Goal: Task Accomplishment & Management: Use online tool/utility

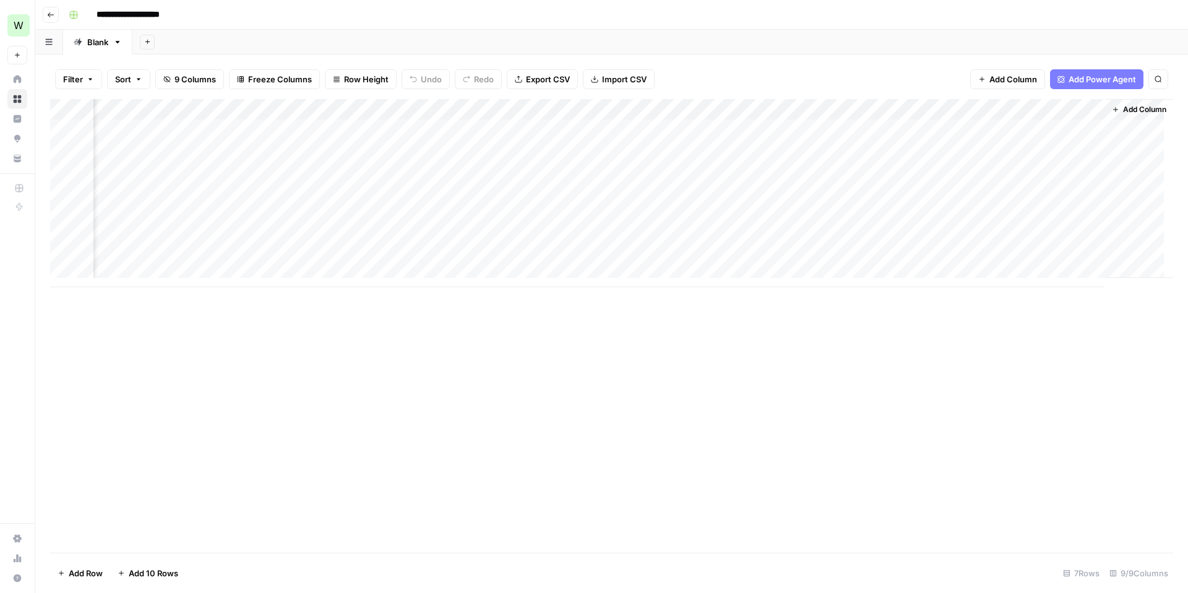
scroll to position [0, 217]
click at [1034, 149] on div "Add Column" at bounding box center [611, 193] width 1123 height 188
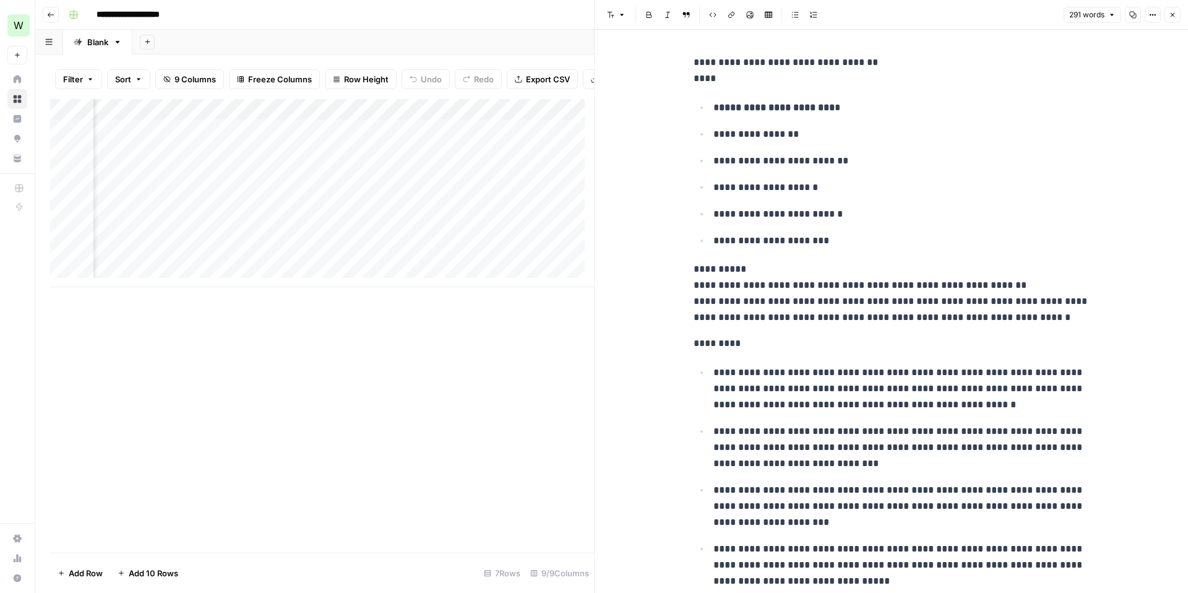
click at [533, 139] on div "Add Column" at bounding box center [322, 193] width 544 height 188
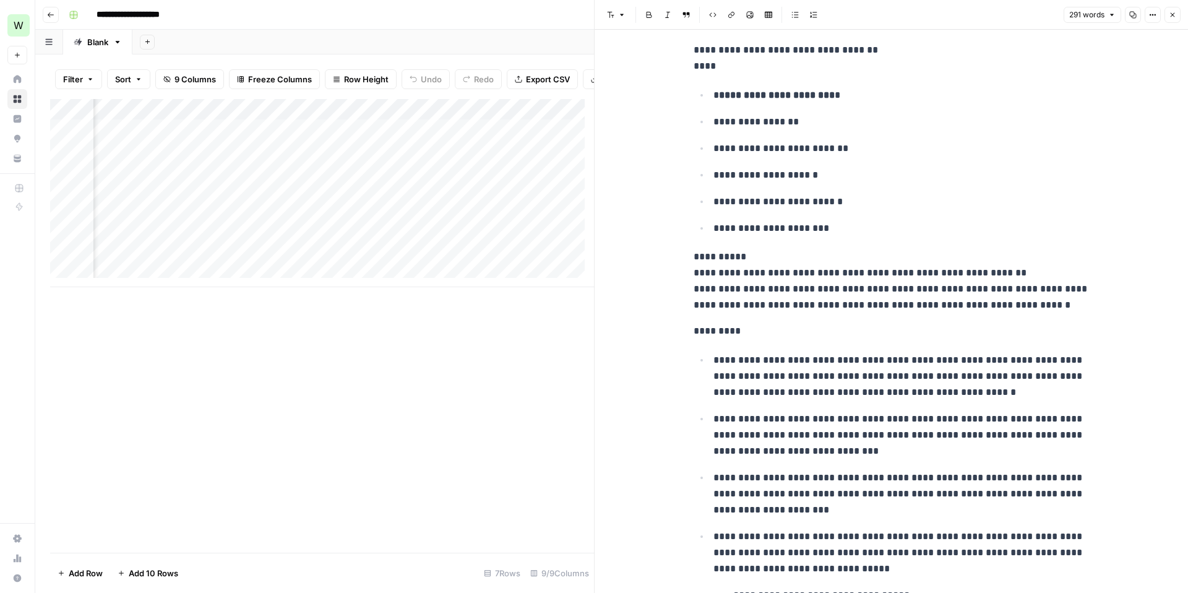
scroll to position [15, 0]
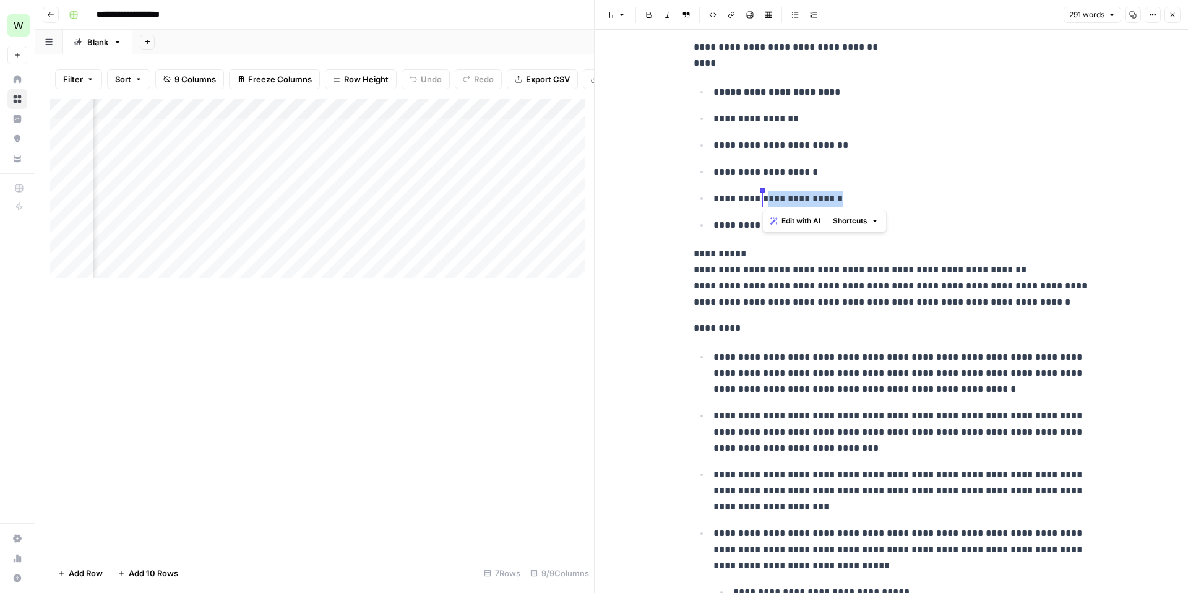
drag, startPoint x: 823, startPoint y: 199, endPoint x: 760, endPoint y: 199, distance: 62.5
click at [760, 199] on p "**********" at bounding box center [901, 199] width 376 height 16
drag, startPoint x: 822, startPoint y: 199, endPoint x: 712, endPoint y: 201, distance: 110.2
click at [713, 201] on p "**********" at bounding box center [901, 199] width 376 height 16
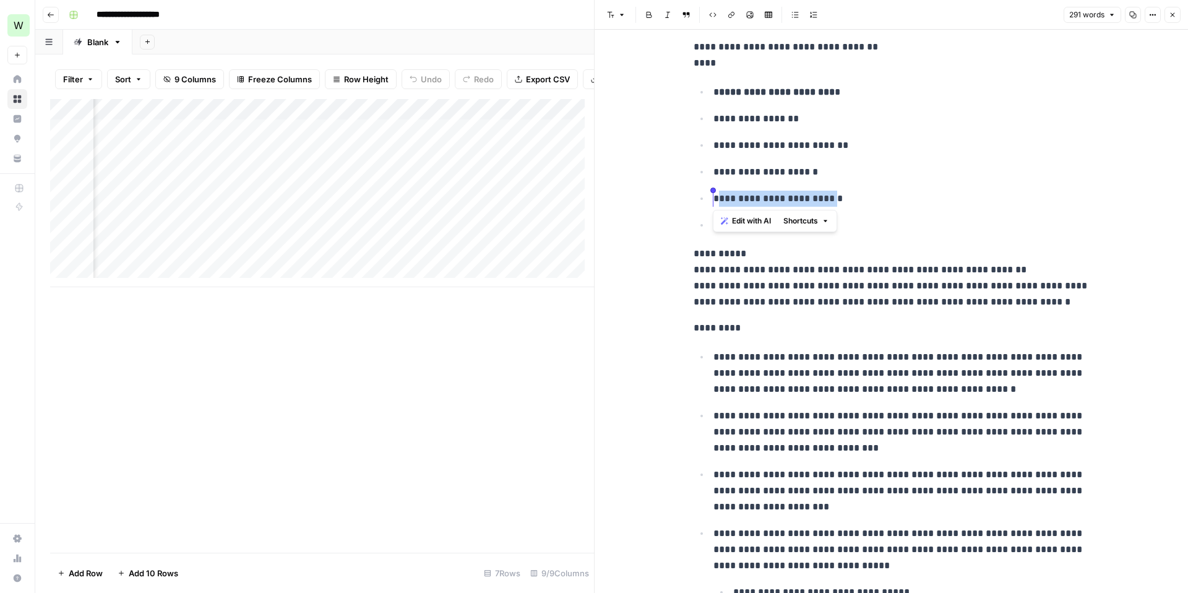
copy p "**********"
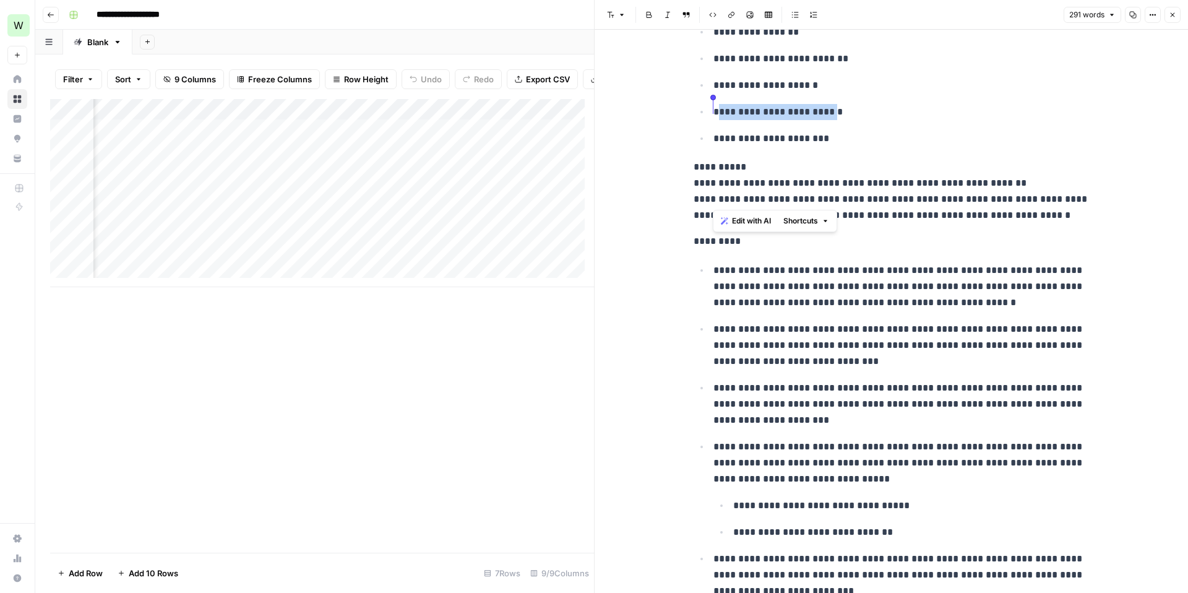
scroll to position [113, 0]
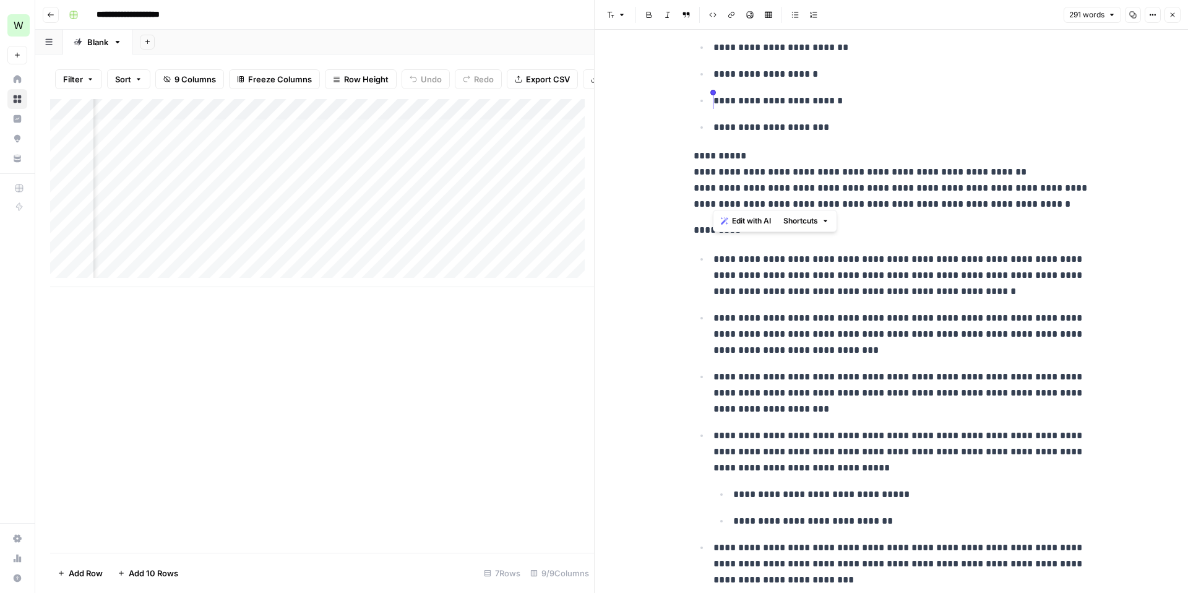
click at [639, 295] on div "**********" at bounding box center [891, 464] width 593 height 1097
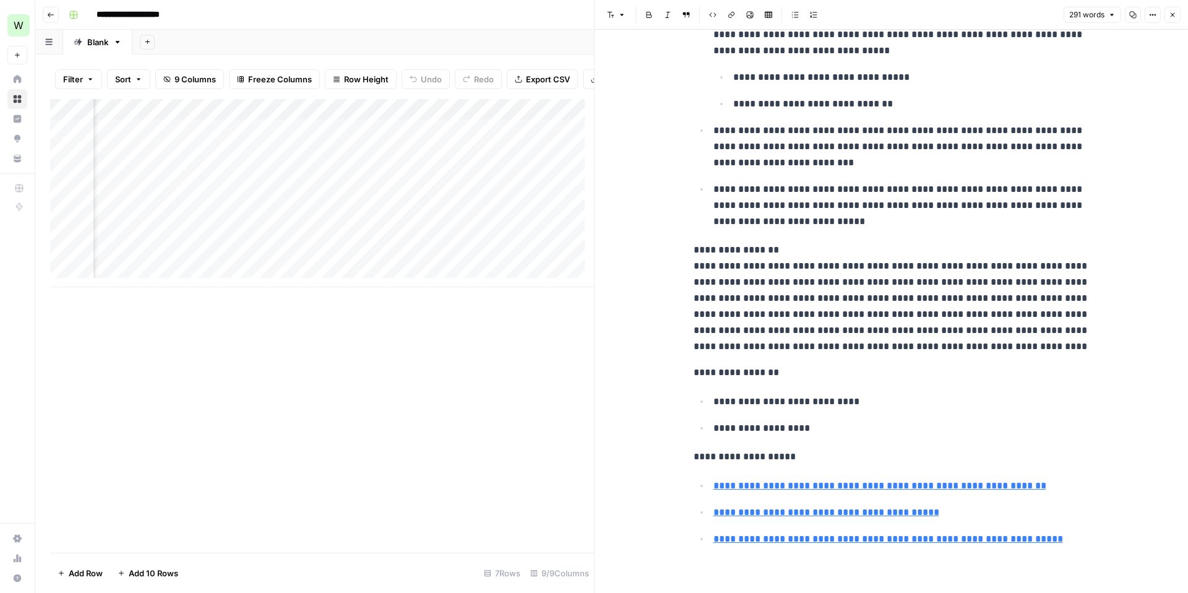
scroll to position [534, 0]
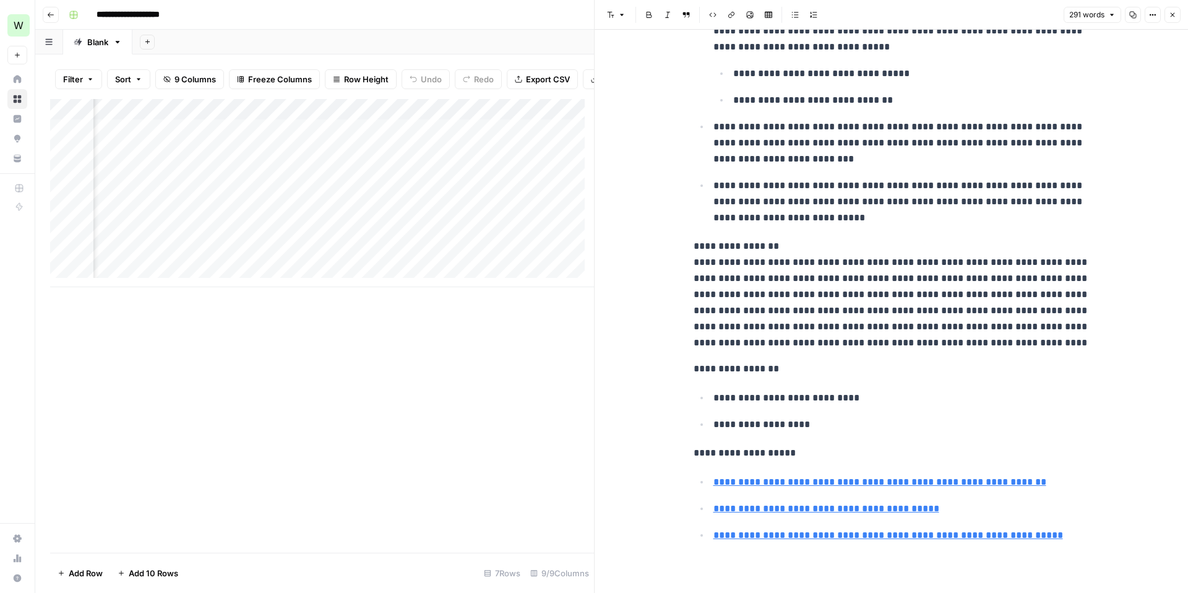
click at [529, 161] on div "Add Column" at bounding box center [322, 193] width 544 height 188
click at [529, 161] on textarea "**********" at bounding box center [590, 173] width 247 height 42
click at [499, 277] on div "Add Column" at bounding box center [322, 193] width 544 height 188
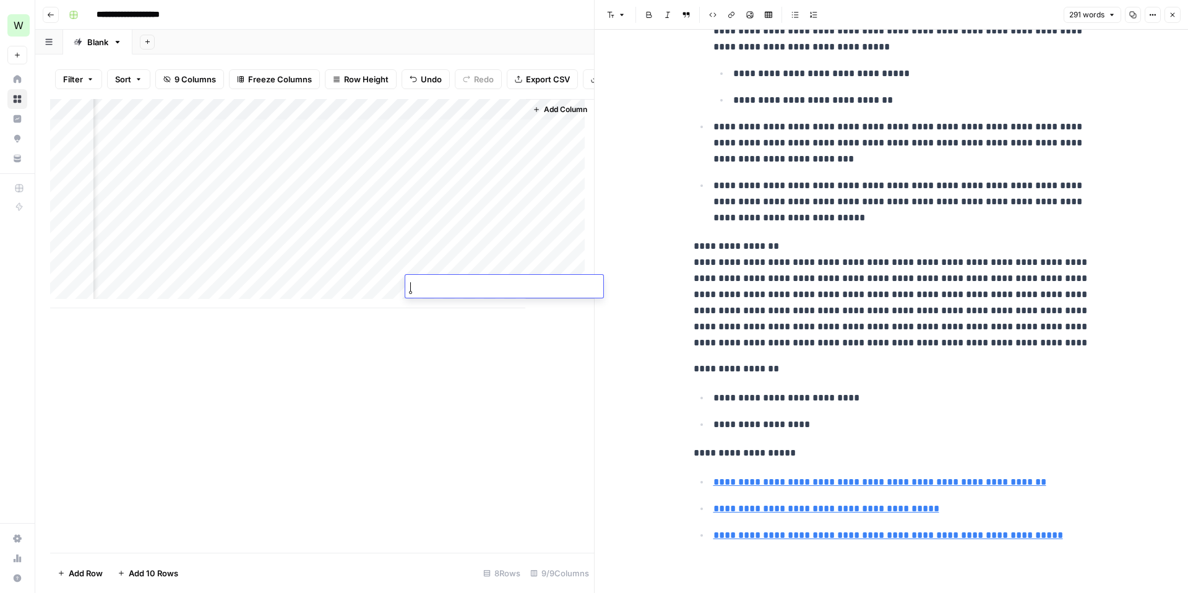
click at [330, 153] on div "Add Column" at bounding box center [322, 203] width 544 height 209
click at [325, 157] on div "Add Column" at bounding box center [322, 203] width 544 height 209
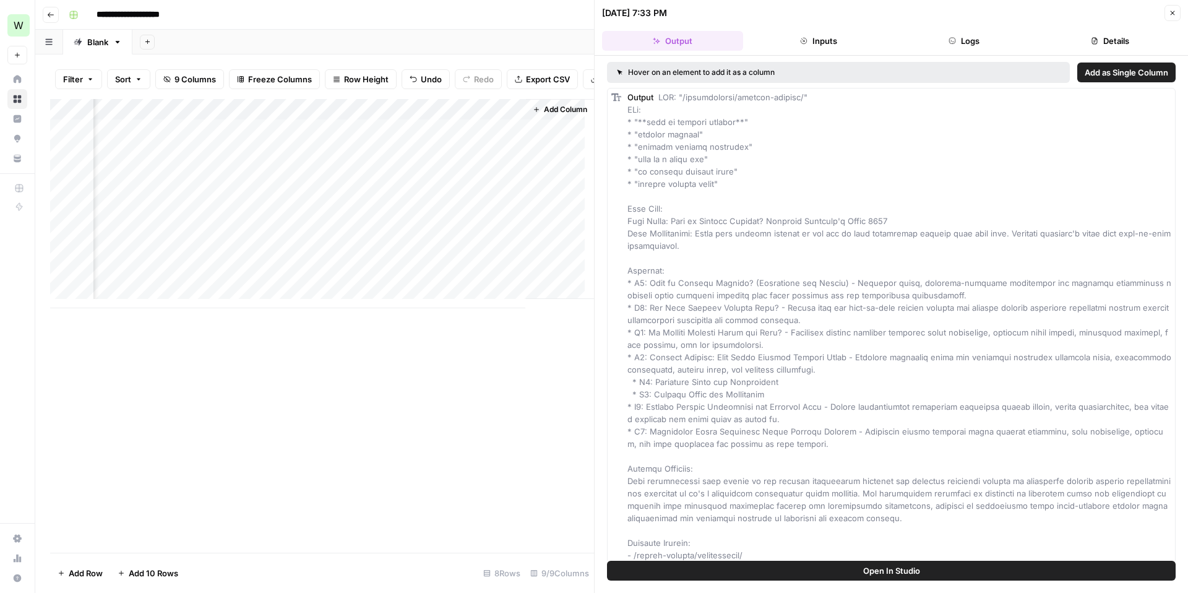
click at [447, 157] on div "Add Column" at bounding box center [322, 203] width 544 height 209
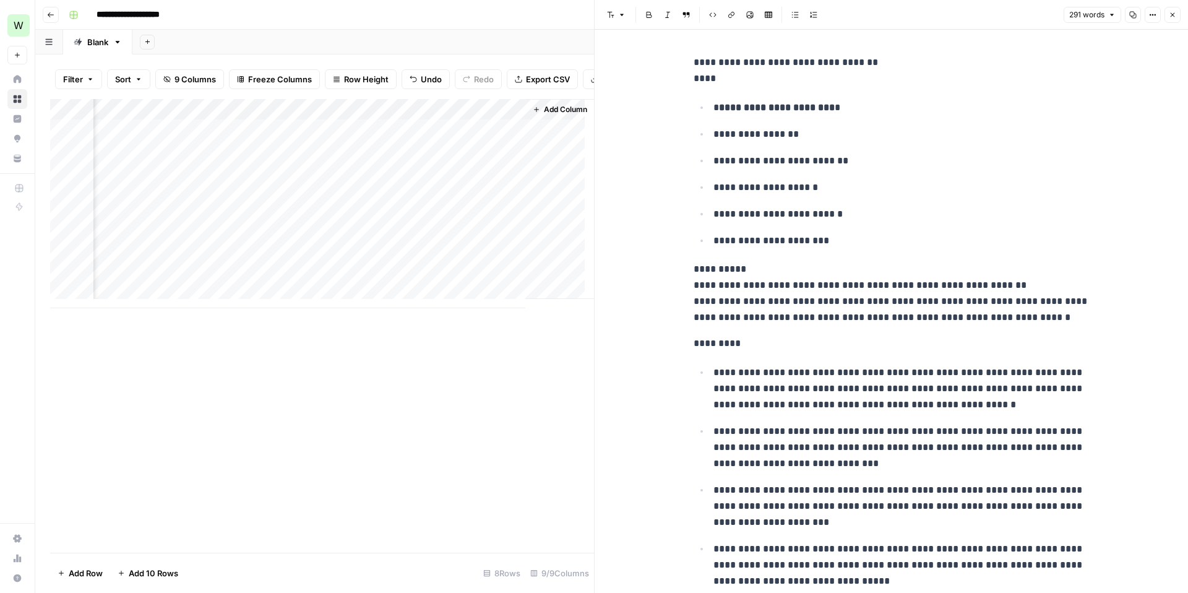
click at [445, 181] on div "Add Column" at bounding box center [322, 203] width 544 height 209
click at [444, 181] on div "Add Column" at bounding box center [322, 203] width 544 height 209
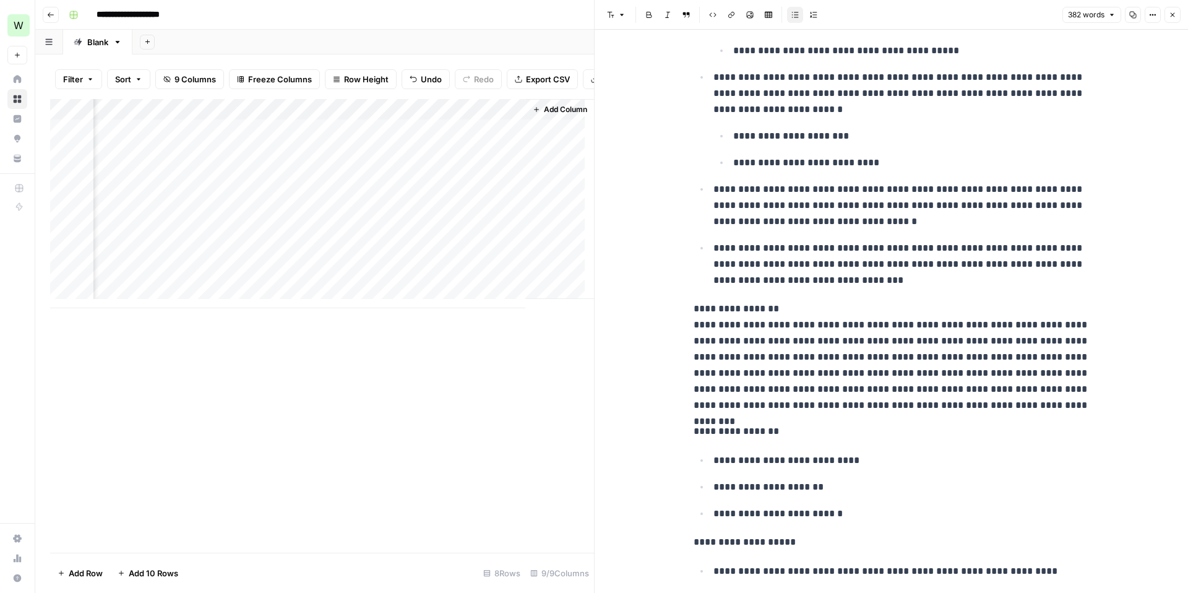
scroll to position [561, 0]
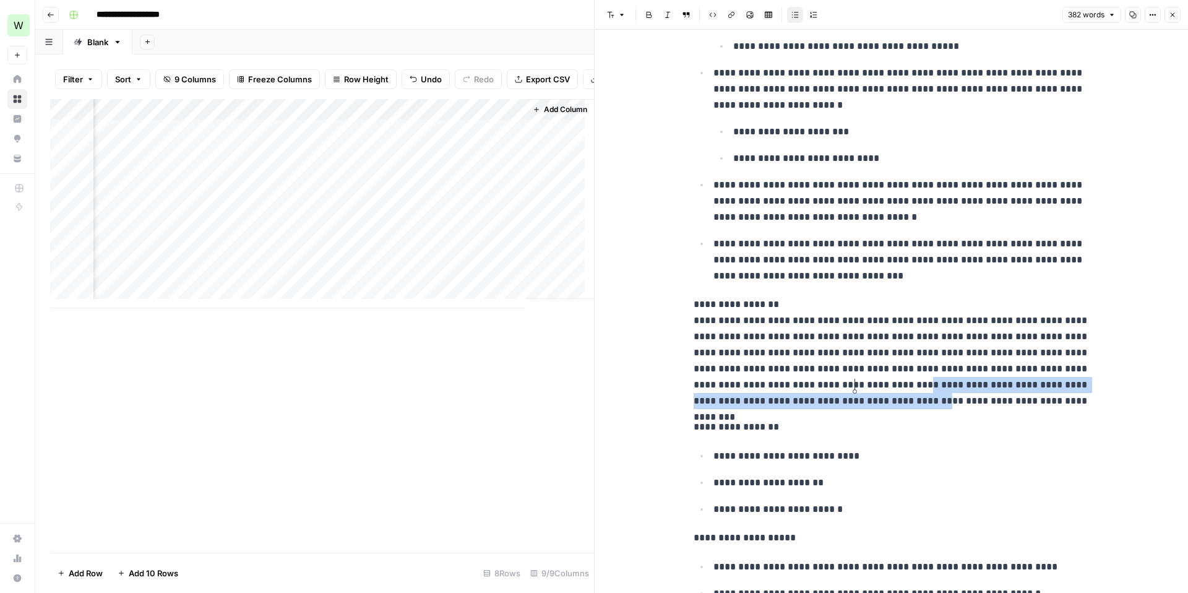
click at [855, 394] on p "**********" at bounding box center [892, 352] width 396 height 113
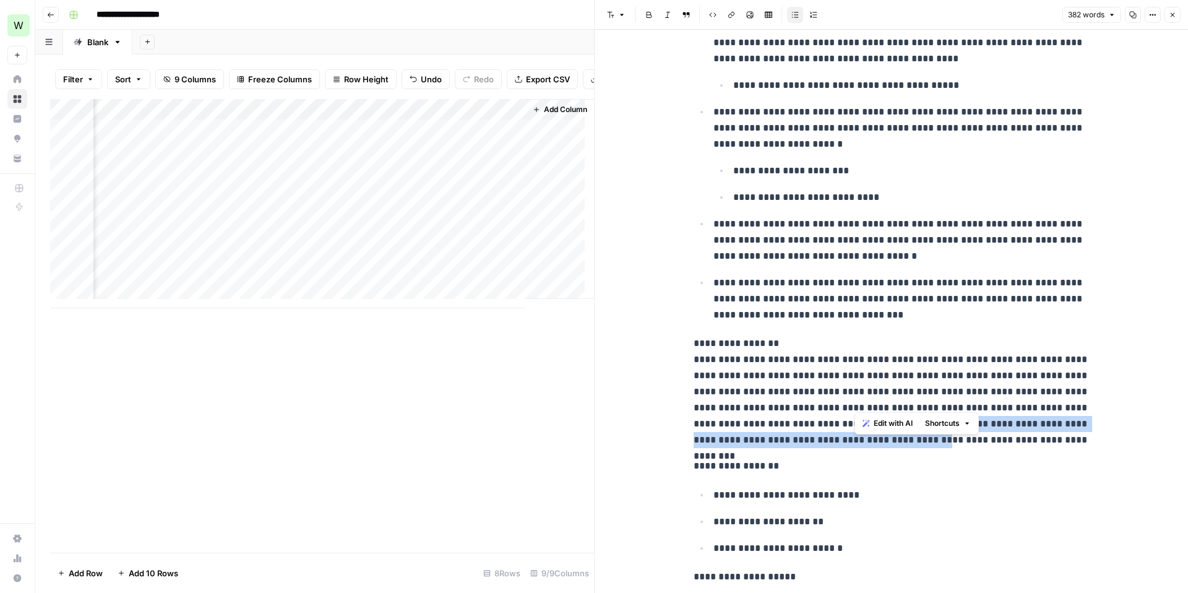
scroll to position [518, 0]
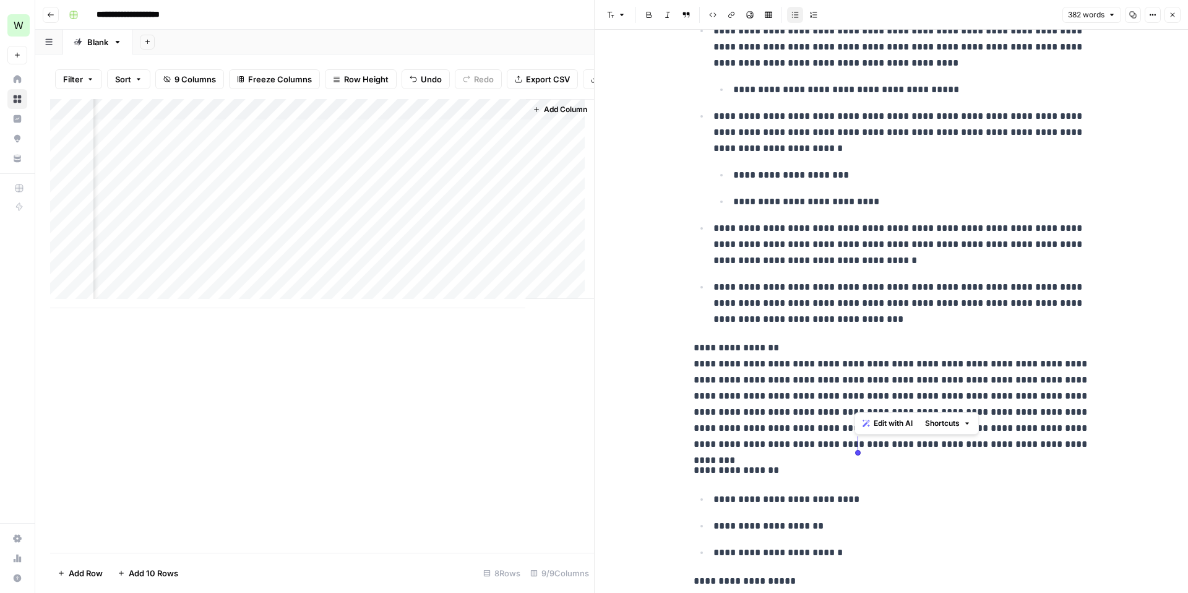
click at [847, 329] on div "**********" at bounding box center [891, 107] width 411 height 1150
click at [845, 338] on div "**********" at bounding box center [891, 107] width 411 height 1150
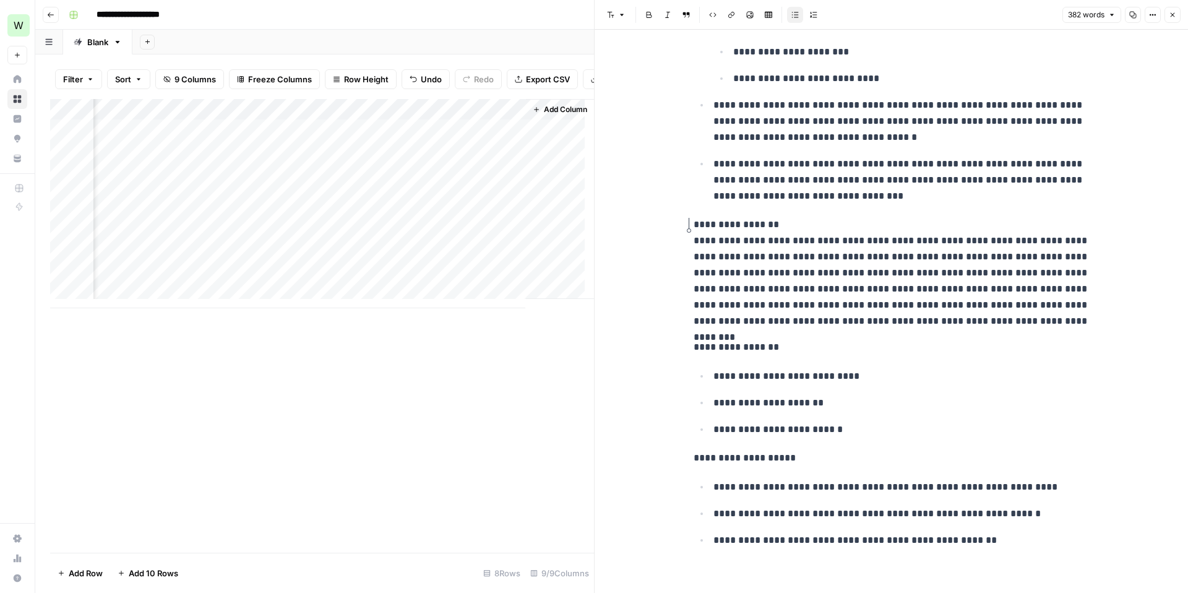
scroll to position [646, 0]
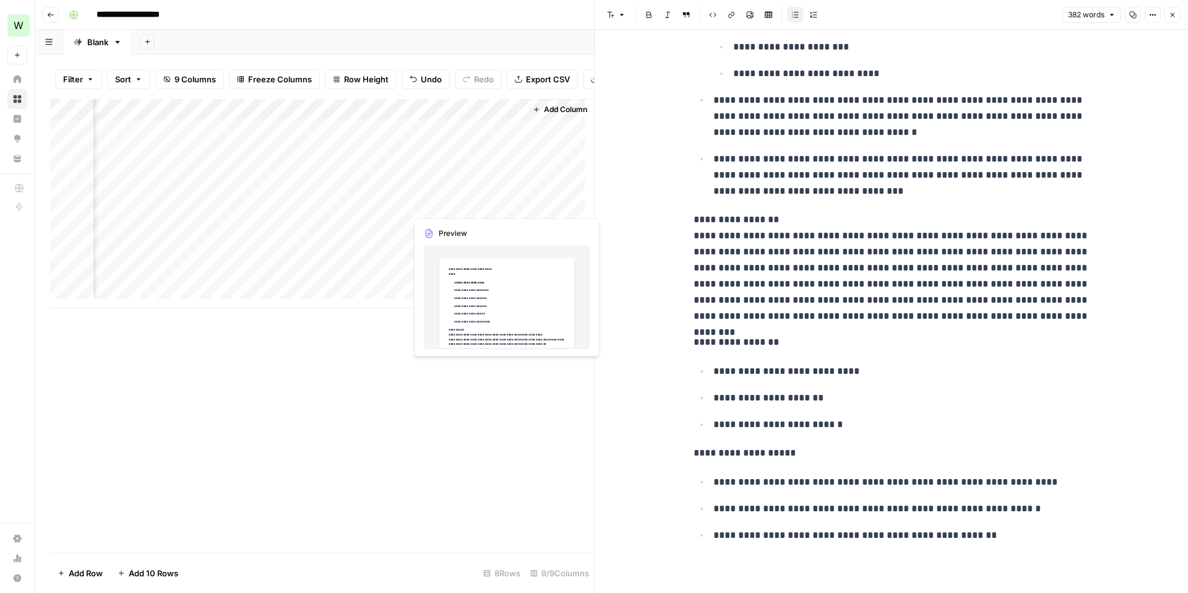
click at [491, 212] on div "Add Column" at bounding box center [322, 203] width 544 height 209
click at [489, 207] on div "Add Column" at bounding box center [322, 203] width 544 height 209
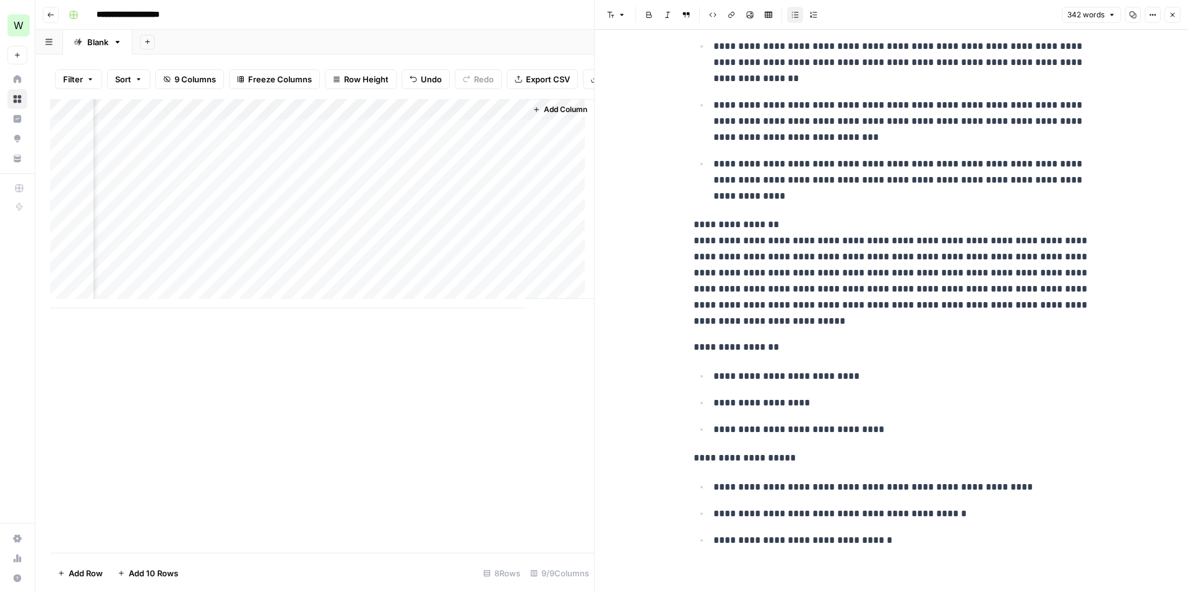
scroll to position [689, 0]
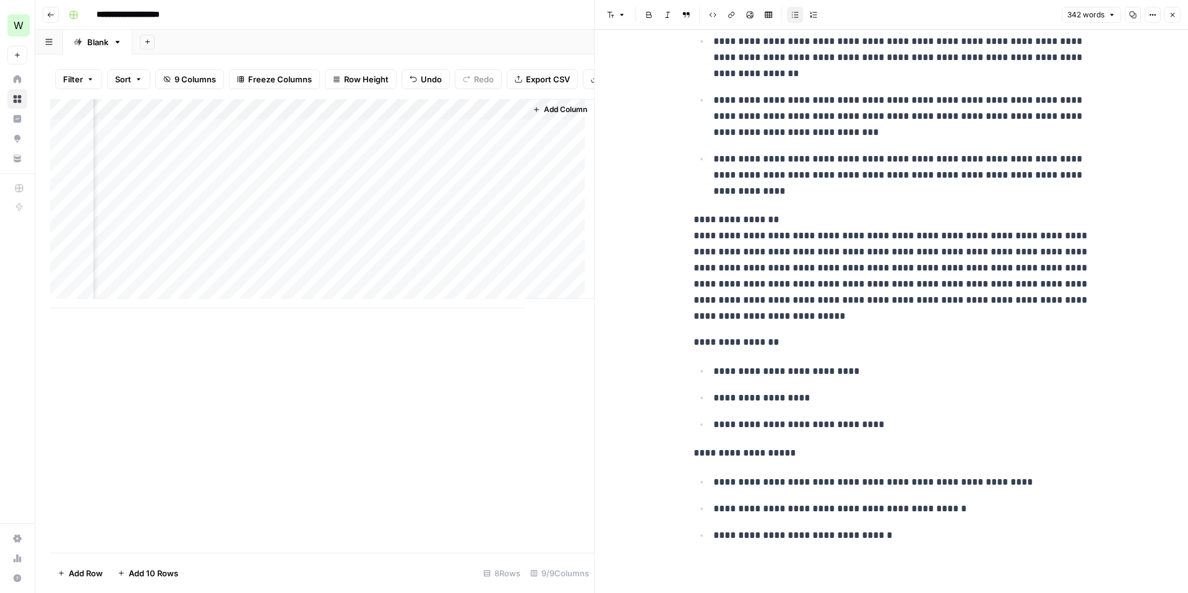
click at [824, 364] on p "**********" at bounding box center [901, 371] width 376 height 16
click at [866, 364] on p "**********" at bounding box center [901, 371] width 376 height 16
click at [848, 389] on li "**********" at bounding box center [900, 397] width 380 height 17
click at [911, 414] on ul "**********" at bounding box center [892, 398] width 396 height 70
click at [905, 422] on p "**********" at bounding box center [901, 424] width 376 height 16
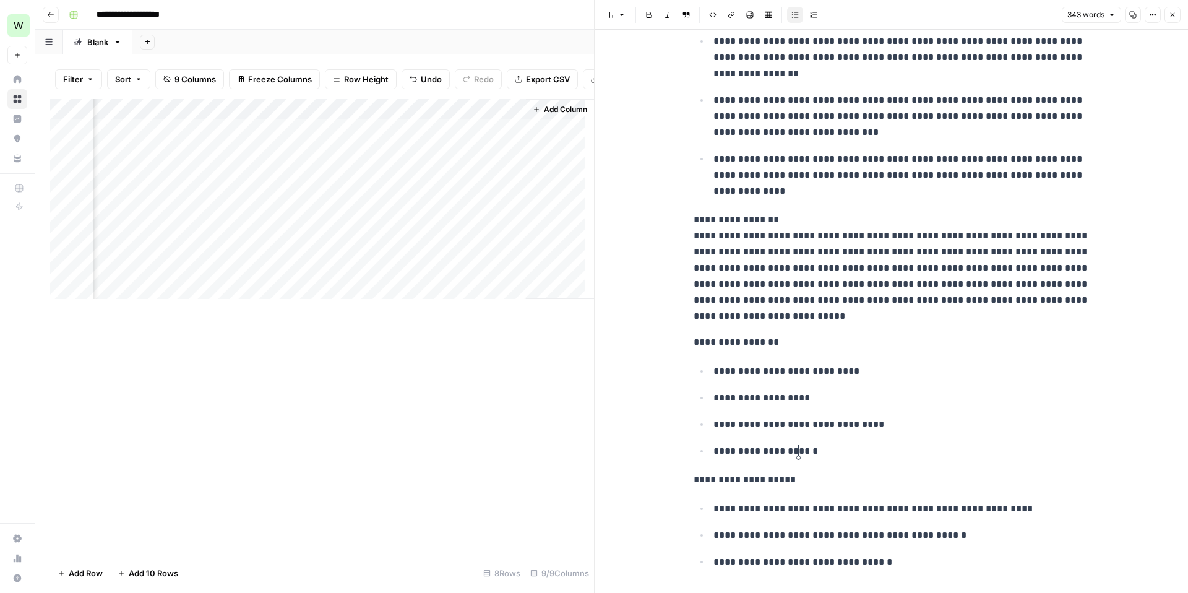
click at [961, 376] on p "**********" at bounding box center [901, 371] width 376 height 16
click at [863, 428] on p "**********" at bounding box center [901, 424] width 376 height 16
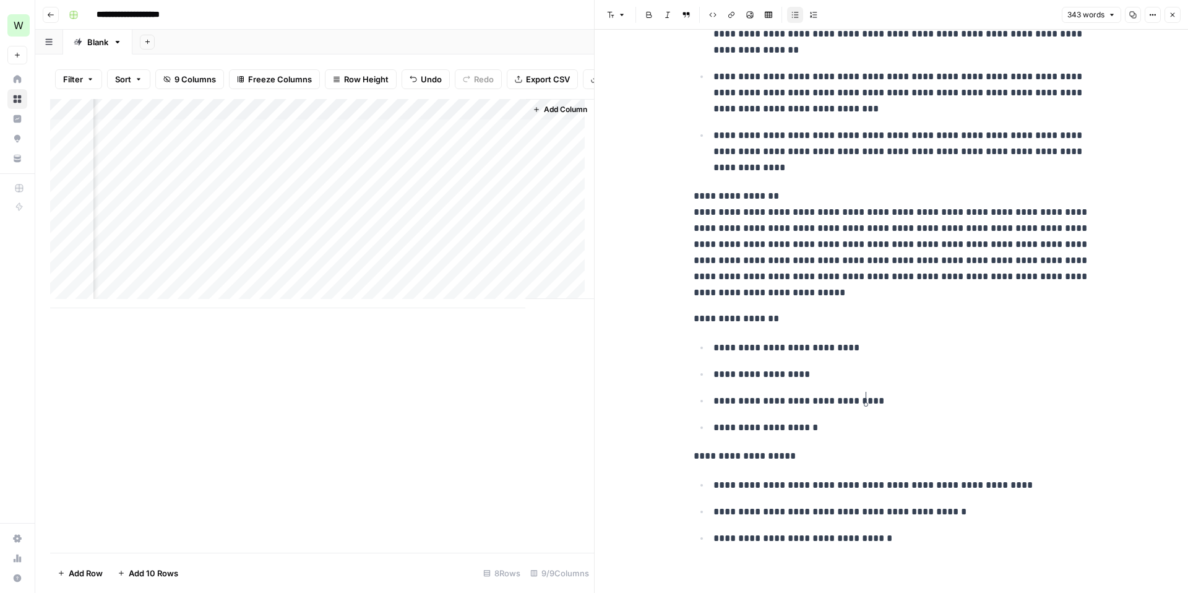
scroll to position [715, 0]
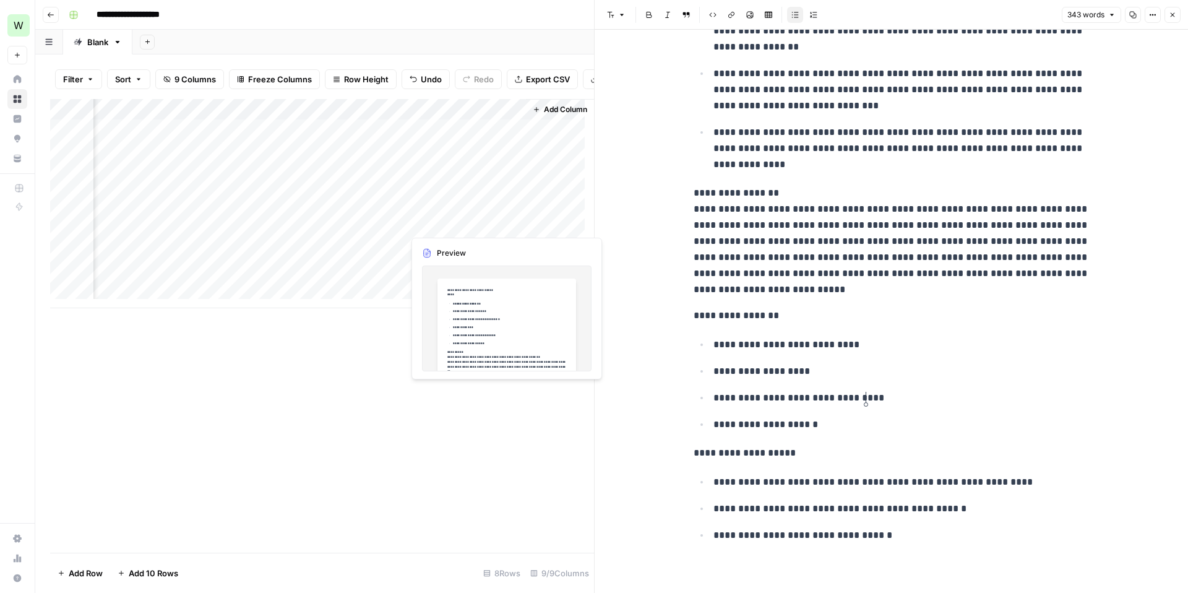
click at [435, 220] on div "Add Column" at bounding box center [322, 203] width 544 height 209
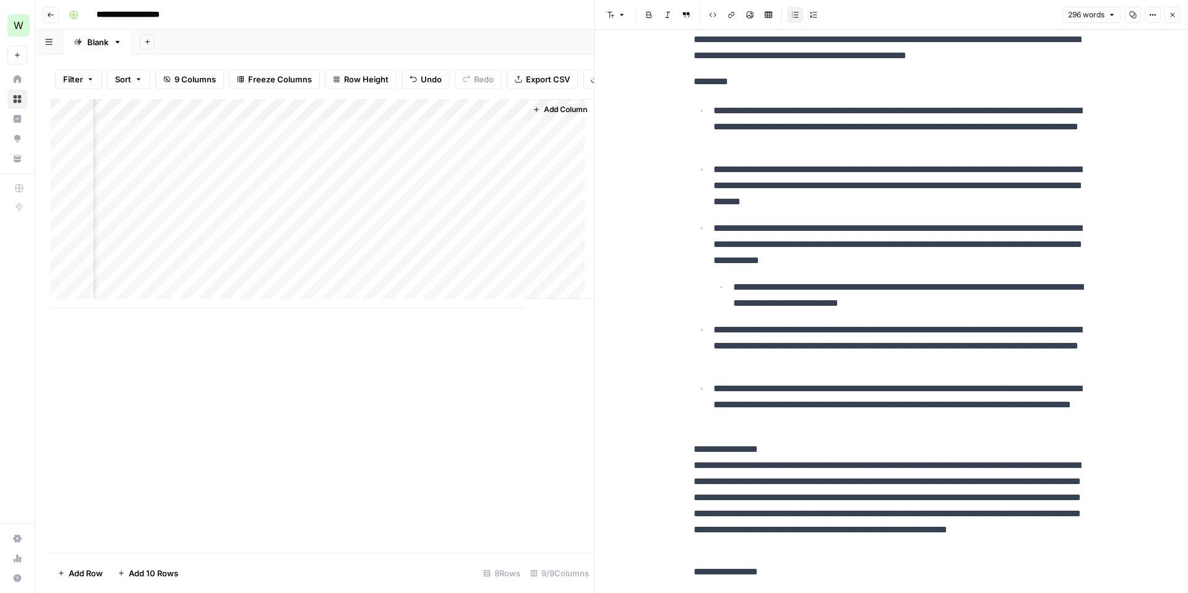
scroll to position [254, 0]
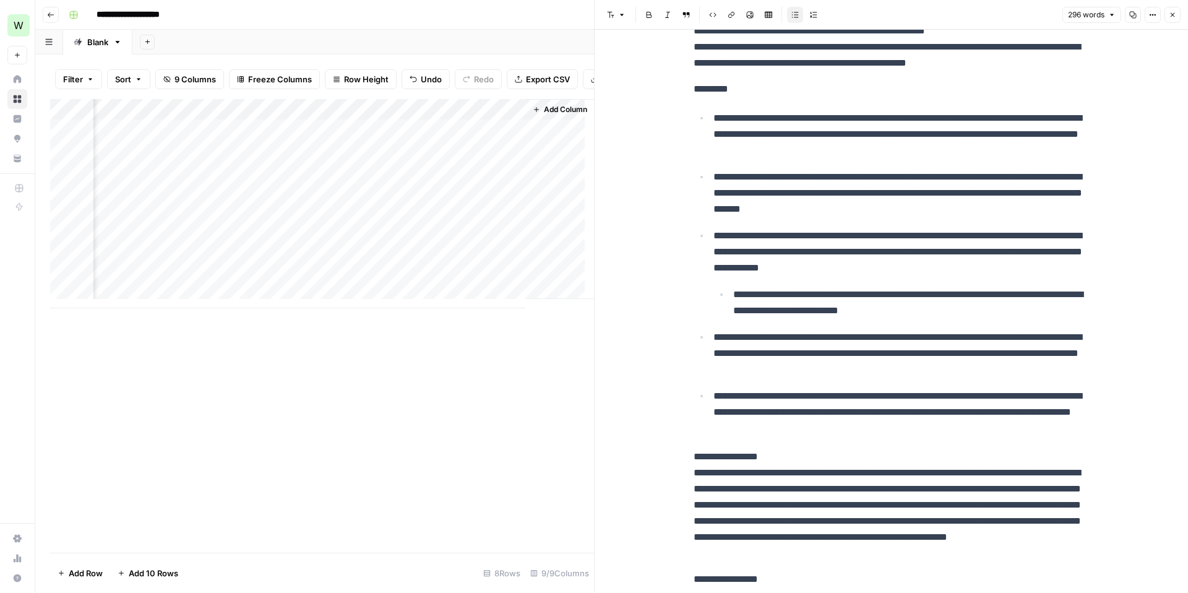
click at [918, 335] on p "**********" at bounding box center [901, 353] width 376 height 48
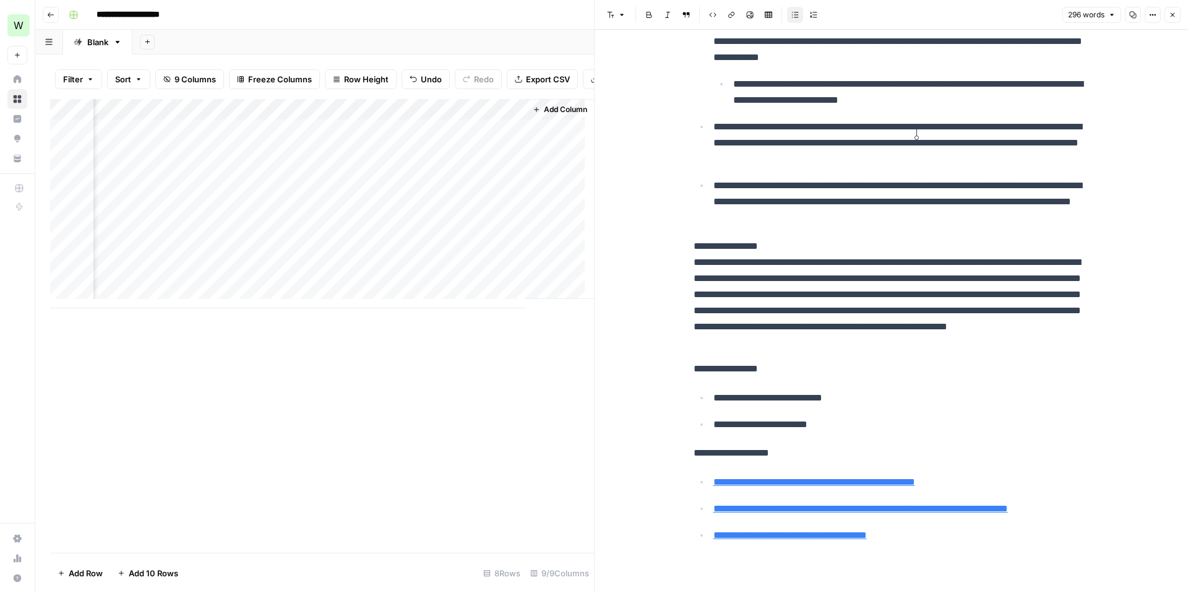
scroll to position [460, 0]
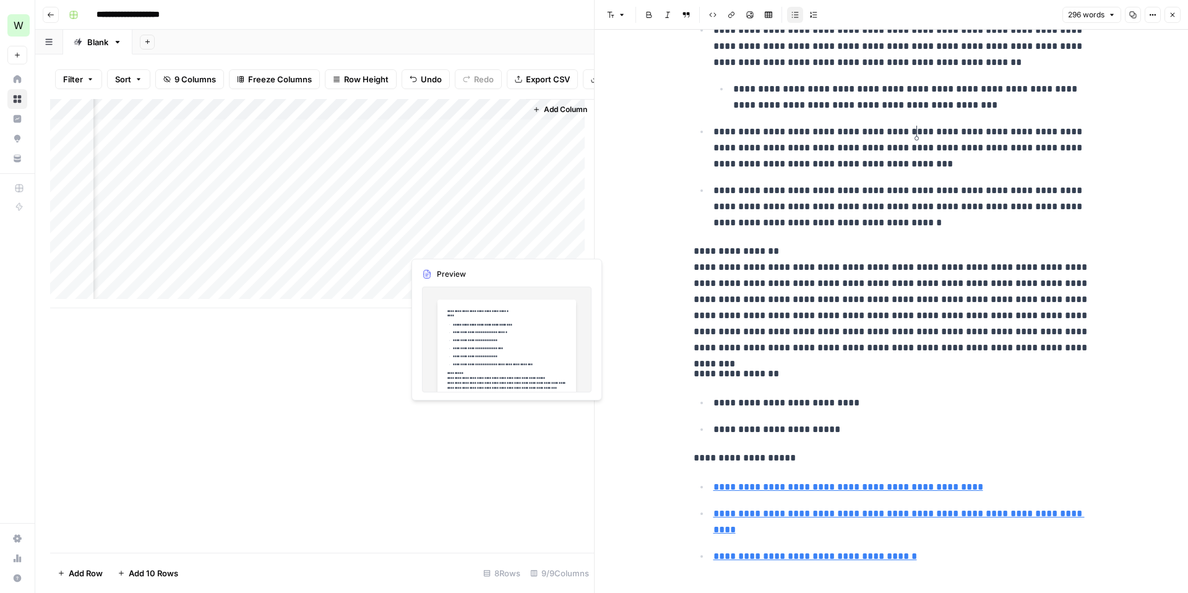
click at [438, 241] on div "Add Column" at bounding box center [322, 203] width 544 height 209
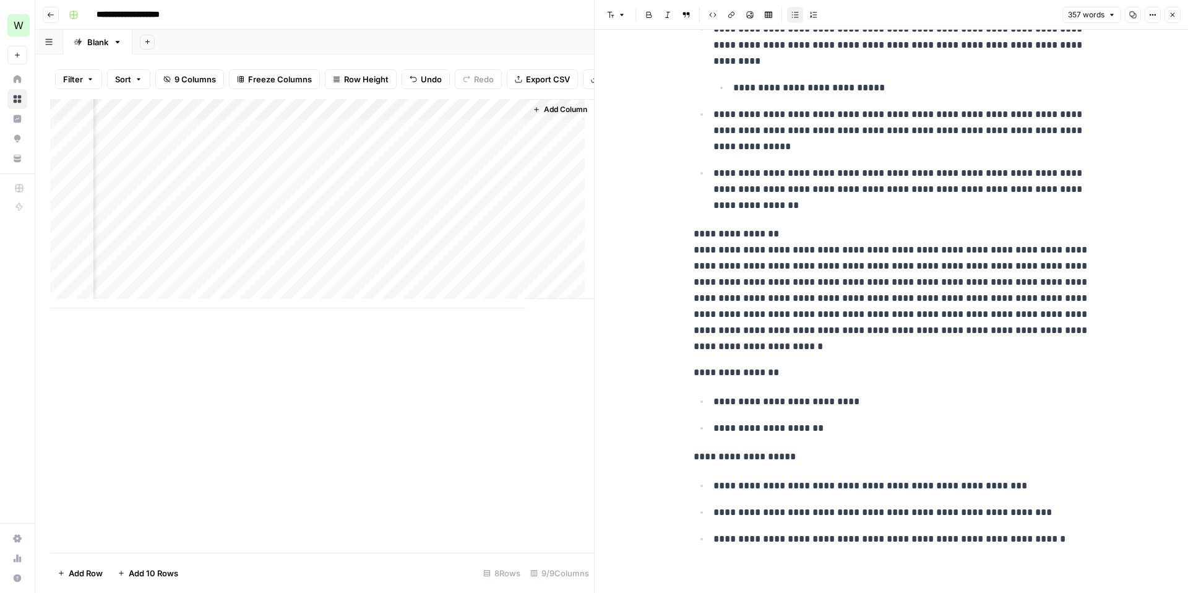
scroll to position [699, 0]
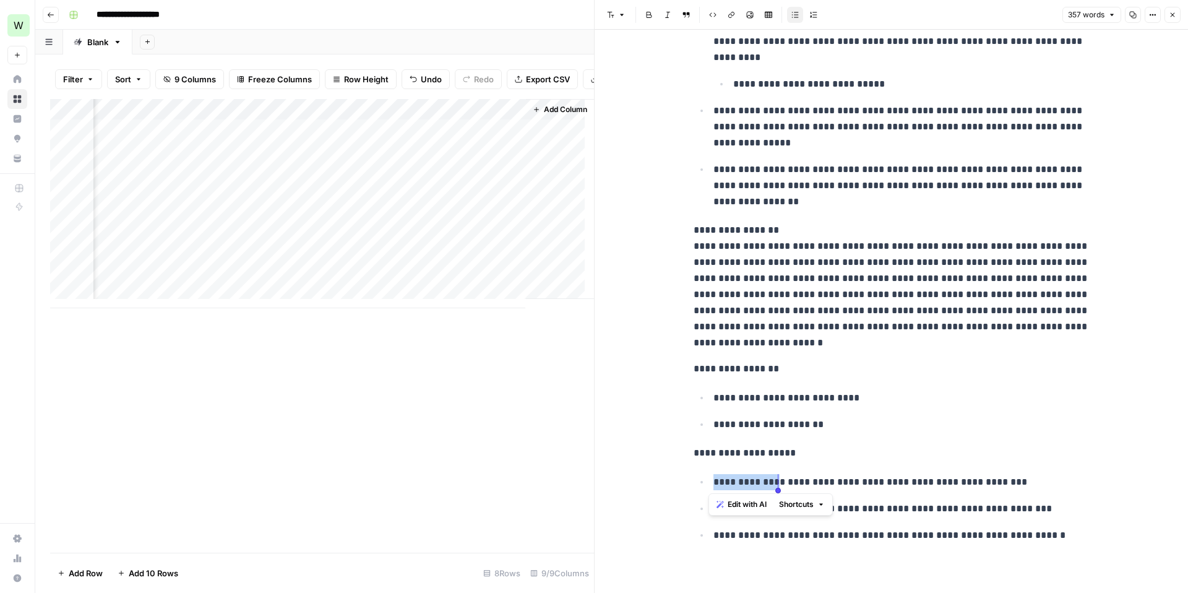
drag, startPoint x: 708, startPoint y: 483, endPoint x: 775, endPoint y: 484, distance: 66.8
click at [775, 484] on p "**********" at bounding box center [901, 482] width 376 height 16
copy p "**********"
click at [864, 513] on p "**********" at bounding box center [901, 509] width 376 height 16
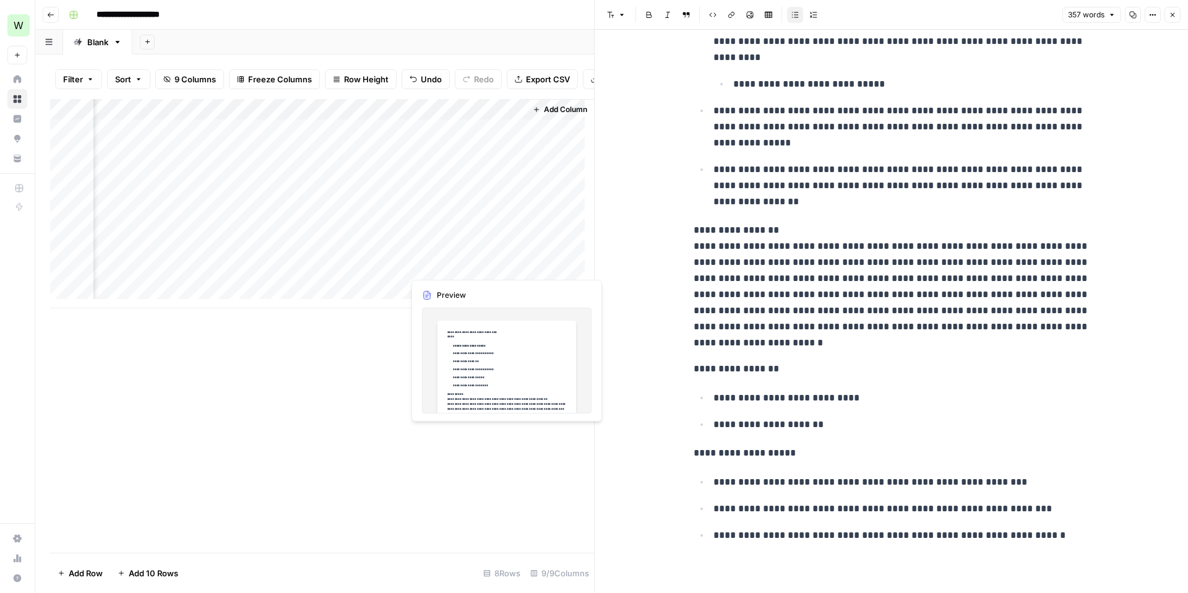
click at [441, 265] on div "Add Column" at bounding box center [322, 203] width 544 height 209
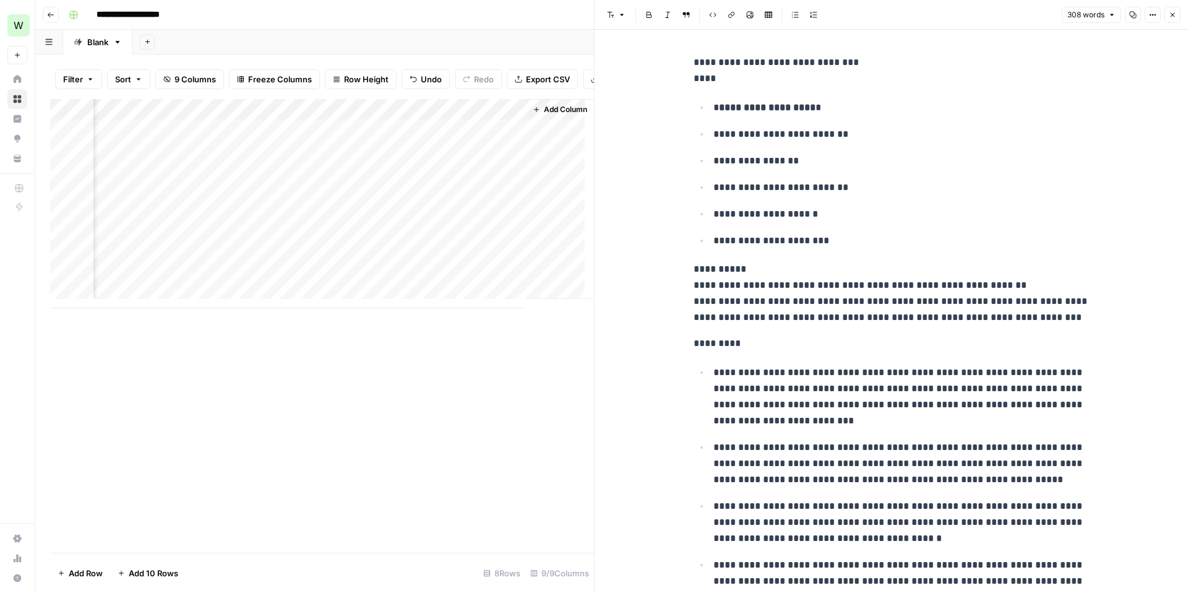
click at [315, 140] on div "Add Column" at bounding box center [322, 203] width 544 height 209
click at [252, 206] on div "Add Column" at bounding box center [322, 203] width 544 height 209
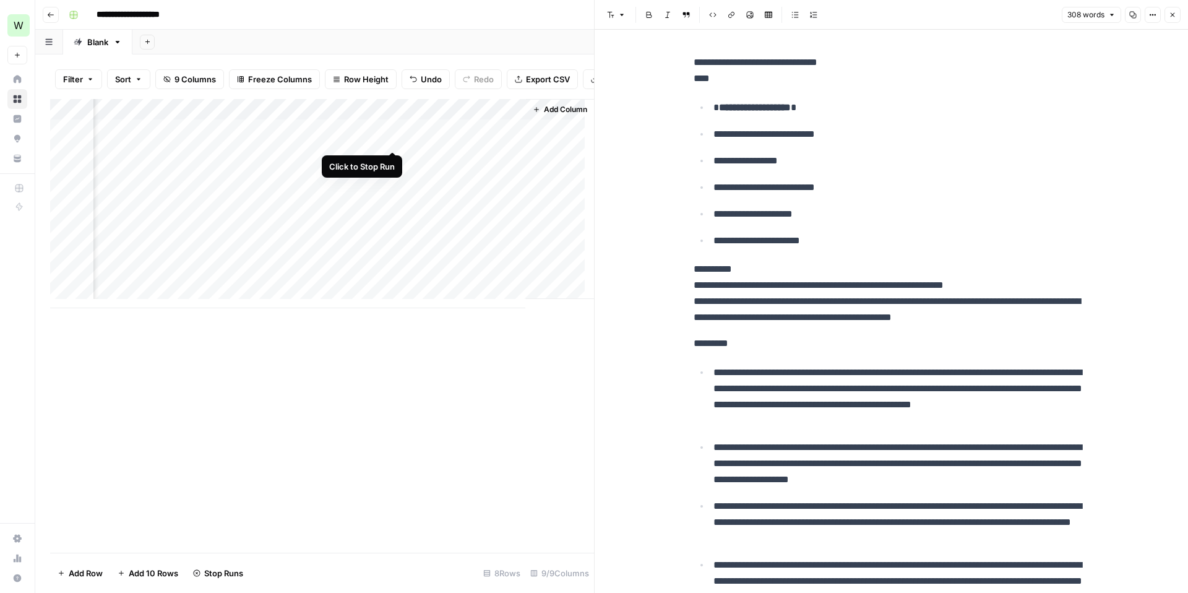
click at [392, 136] on div "Add Column" at bounding box center [322, 203] width 544 height 209
click at [376, 137] on div "Add Column" at bounding box center [322, 203] width 544 height 209
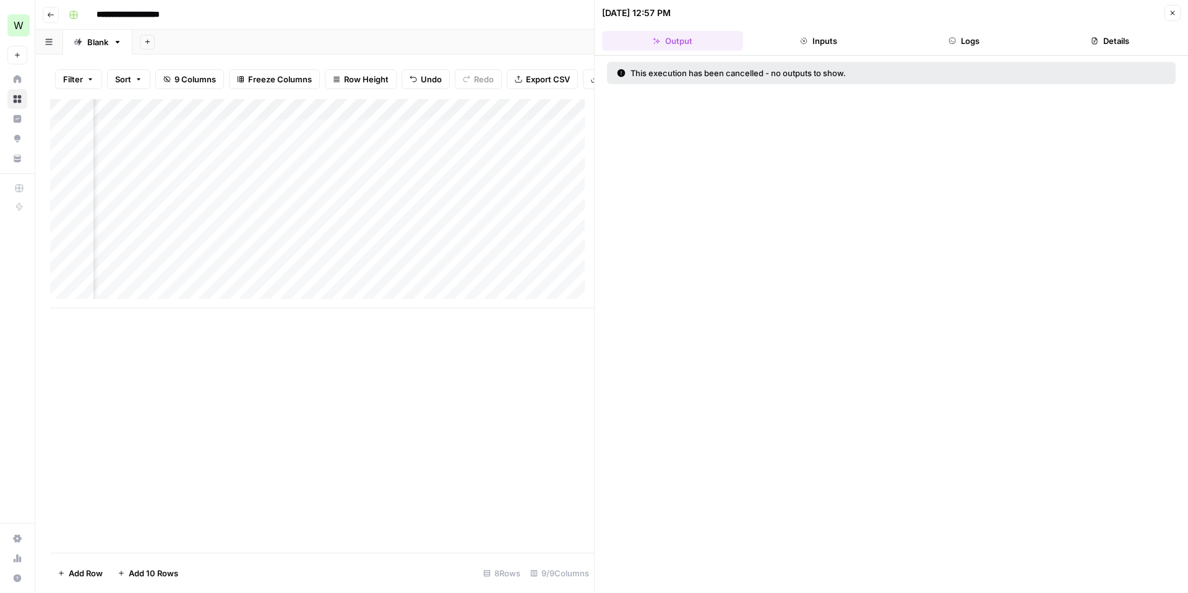
scroll to position [0, 616]
click at [334, 139] on div "Add Column" at bounding box center [322, 203] width 544 height 209
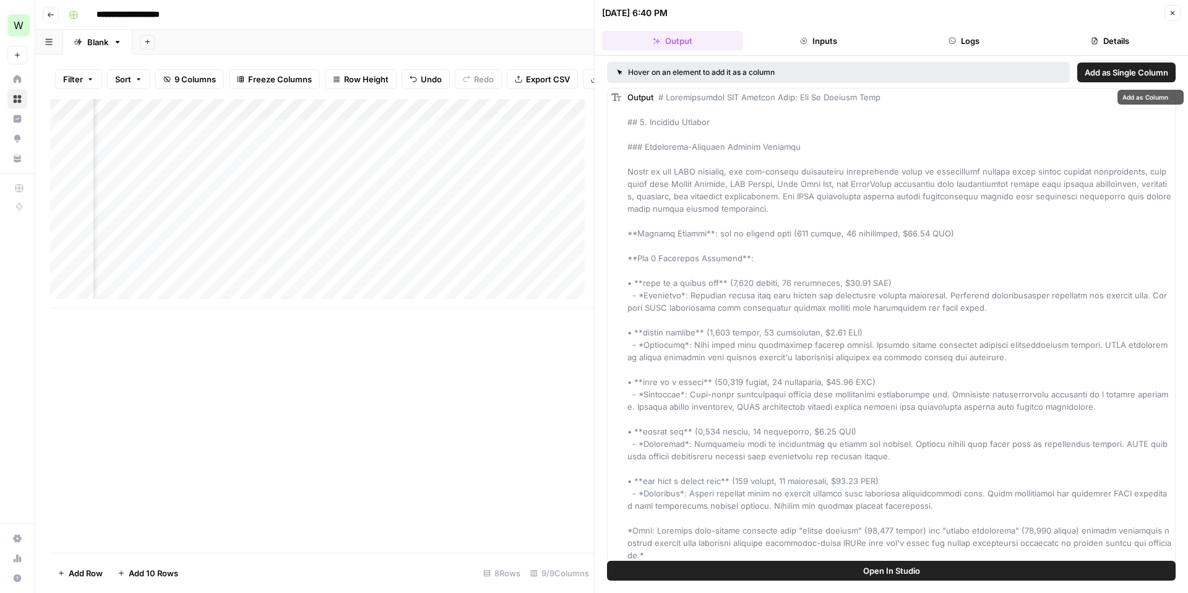
click at [823, 579] on button "Open In Studio" at bounding box center [891, 571] width 569 height 20
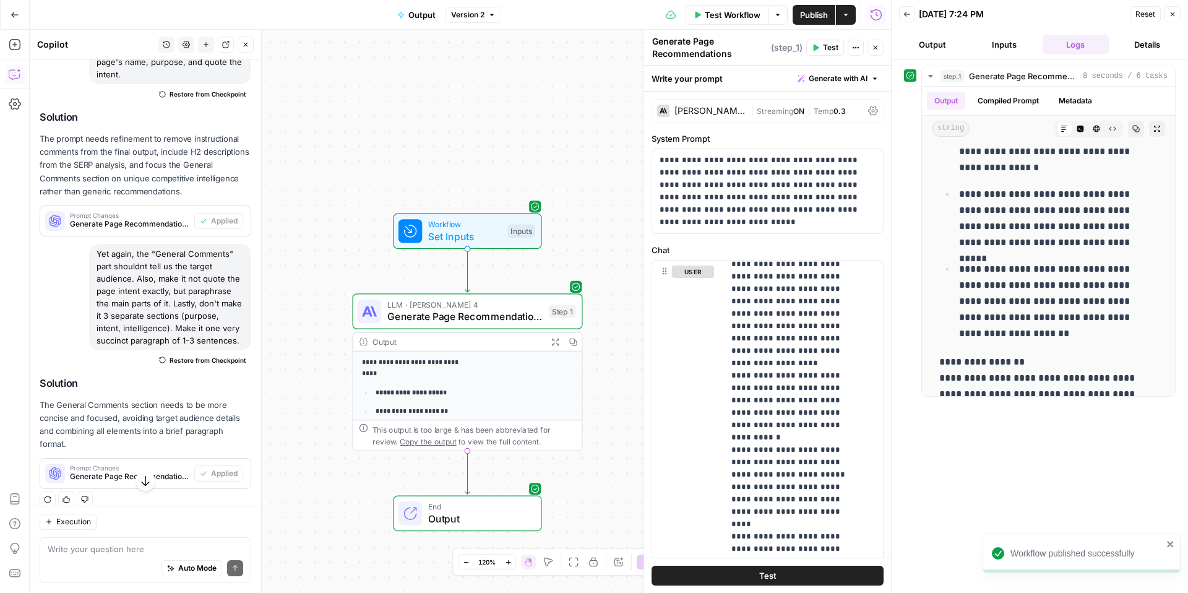
scroll to position [816, 0]
click at [92, 551] on textarea at bounding box center [146, 549] width 196 height 12
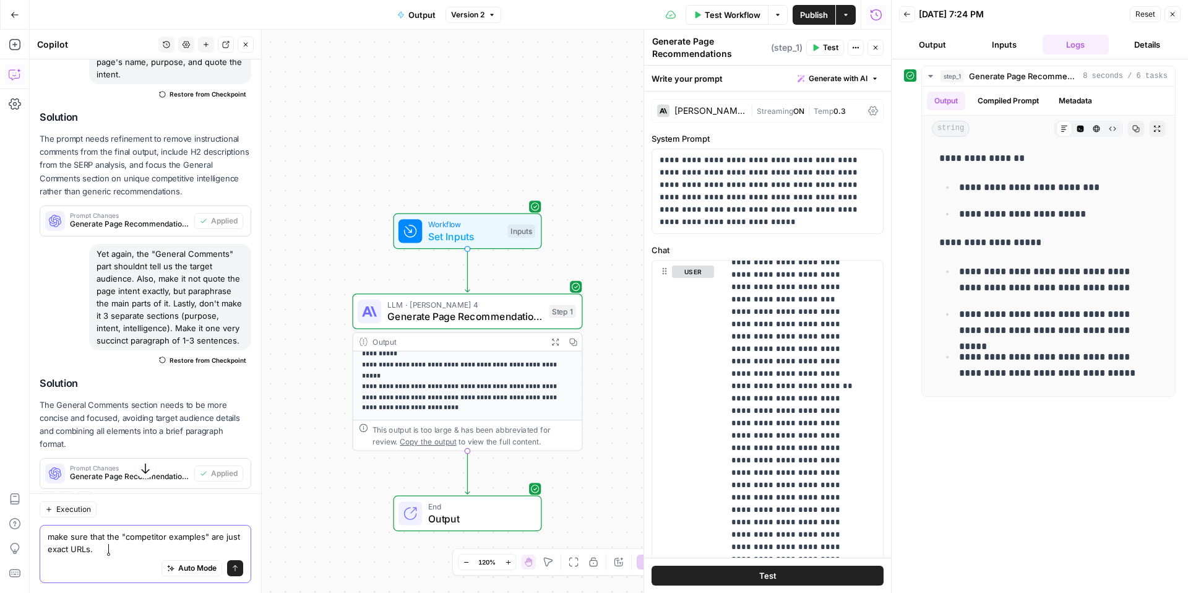
scroll to position [675, 0]
drag, startPoint x: 64, startPoint y: 552, endPoint x: 13, endPoint y: 552, distance: 50.7
click at [13, 552] on body "**********" at bounding box center [594, 296] width 1188 height 593
click at [137, 570] on div "Auto Mode Send" at bounding box center [146, 568] width 196 height 27
click at [62, 546] on textarea "make sure that the "competitor examples" are just exact URLs." at bounding box center [146, 542] width 196 height 25
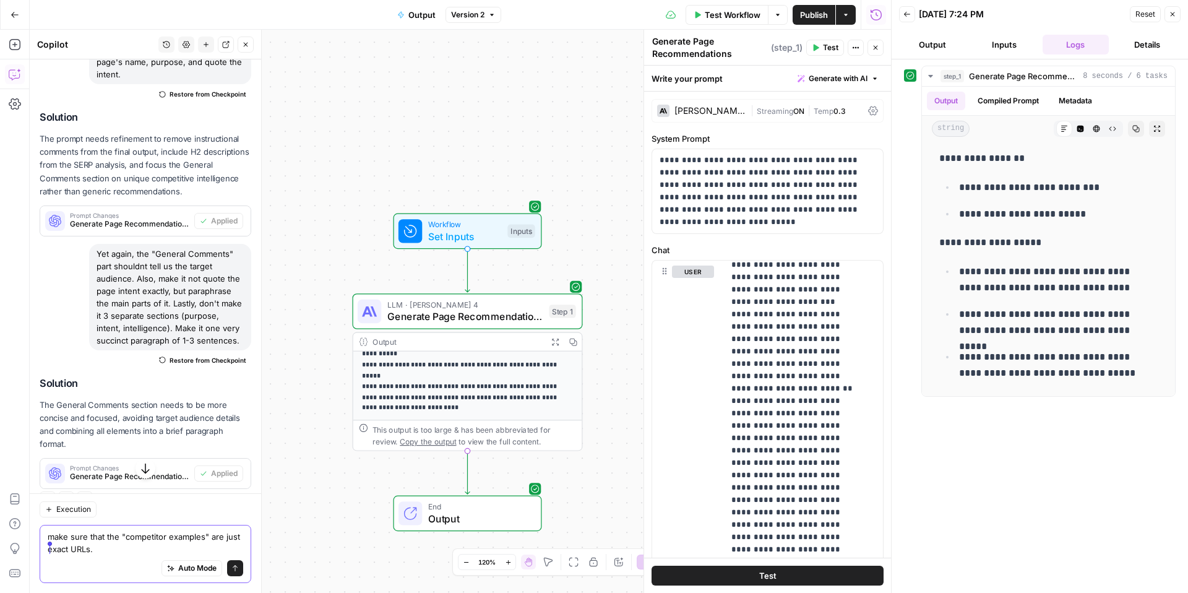
drag, startPoint x: 64, startPoint y: 548, endPoint x: 46, endPoint y: 548, distance: 18.0
click at [46, 548] on div "make sure that the "competitor examples" are just exact URLs. make sure that th…" at bounding box center [146, 554] width 212 height 58
click at [123, 551] on textarea "make sure that the "competitor examples" are exact URLs." at bounding box center [146, 542] width 196 height 25
type textarea "make sure that the "competitor examples" are exact URLs of competitor pages."
click at [231, 569] on icon "submit" at bounding box center [234, 567] width 7 height 7
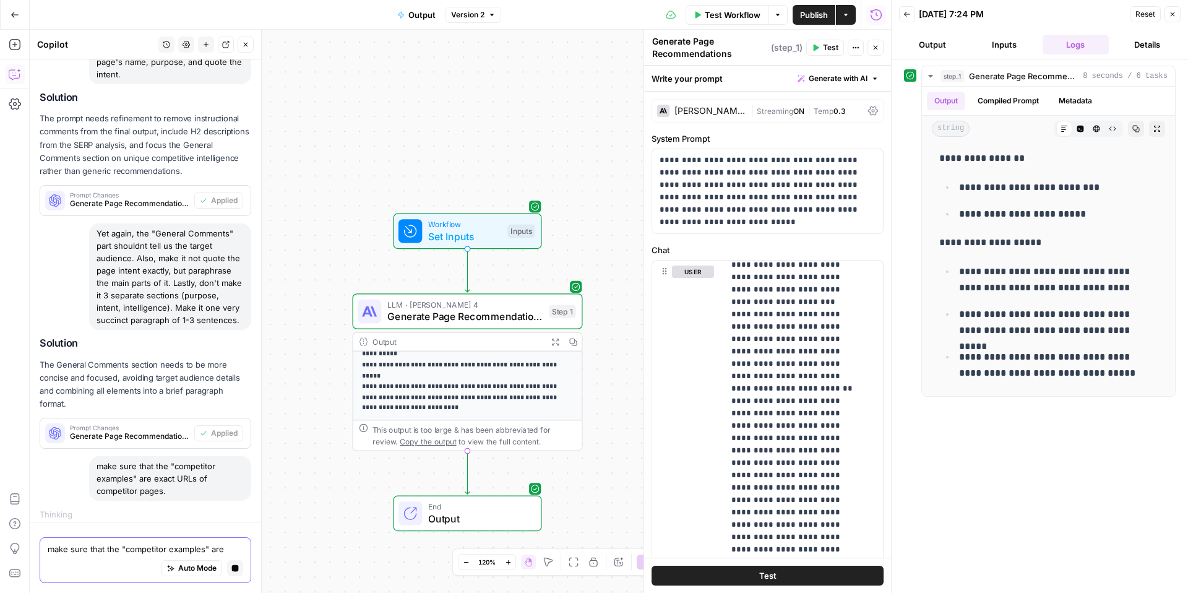
scroll to position [1745, 0]
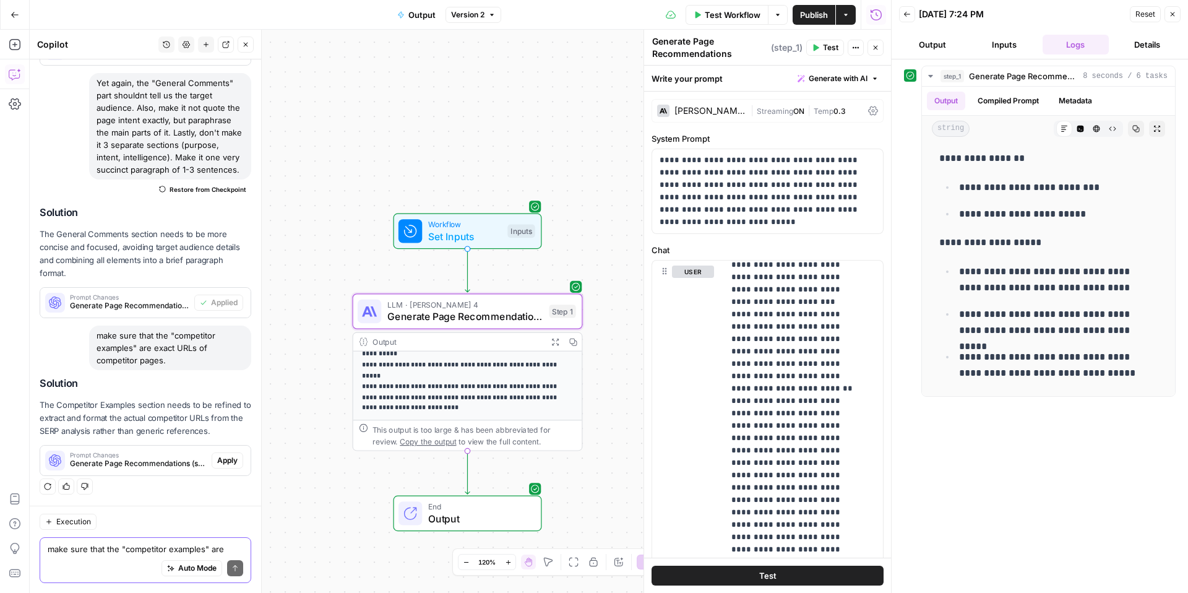
click at [150, 460] on span "Generate Page Recommendations (step_1)" at bounding box center [138, 463] width 137 height 11
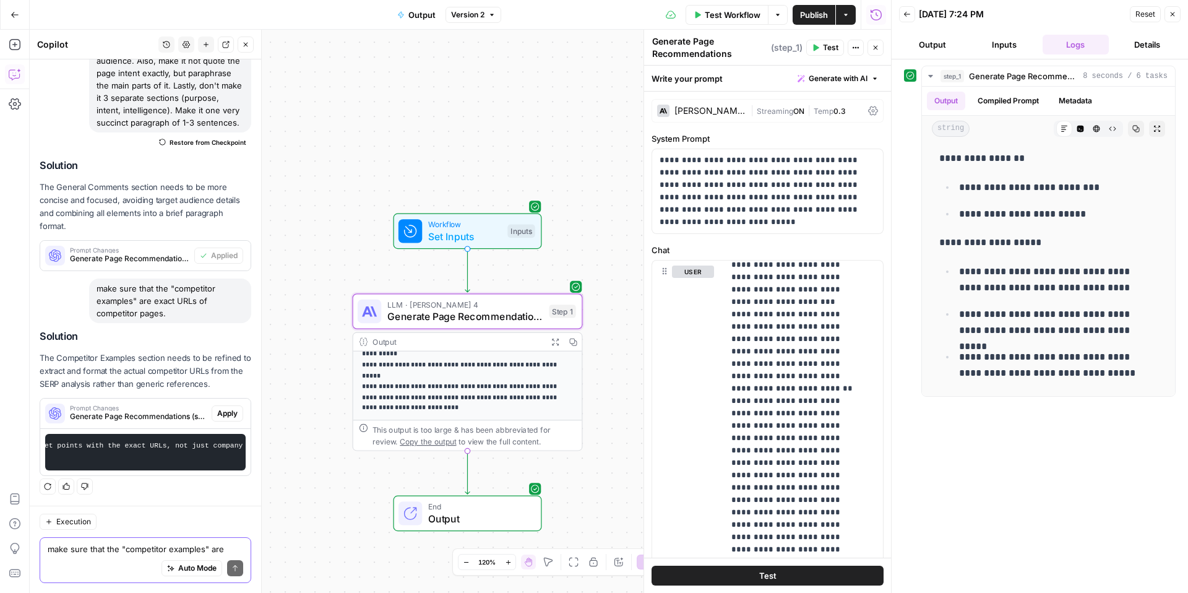
scroll to position [0, 591]
click at [228, 405] on button "Apply" at bounding box center [228, 413] width 32 height 16
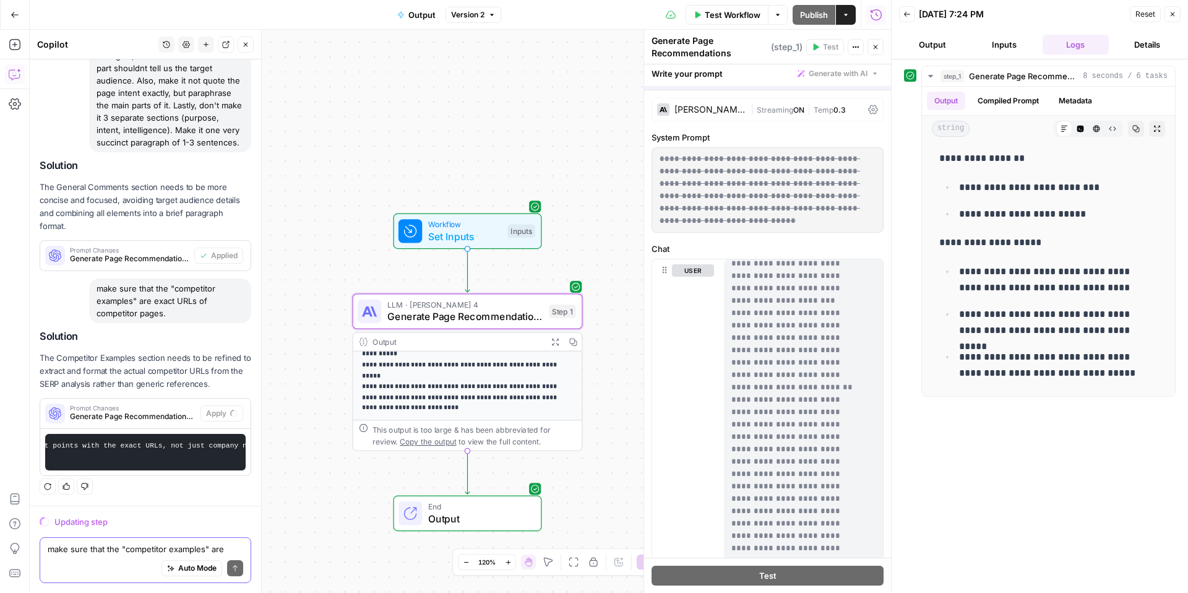
scroll to position [1932, 0]
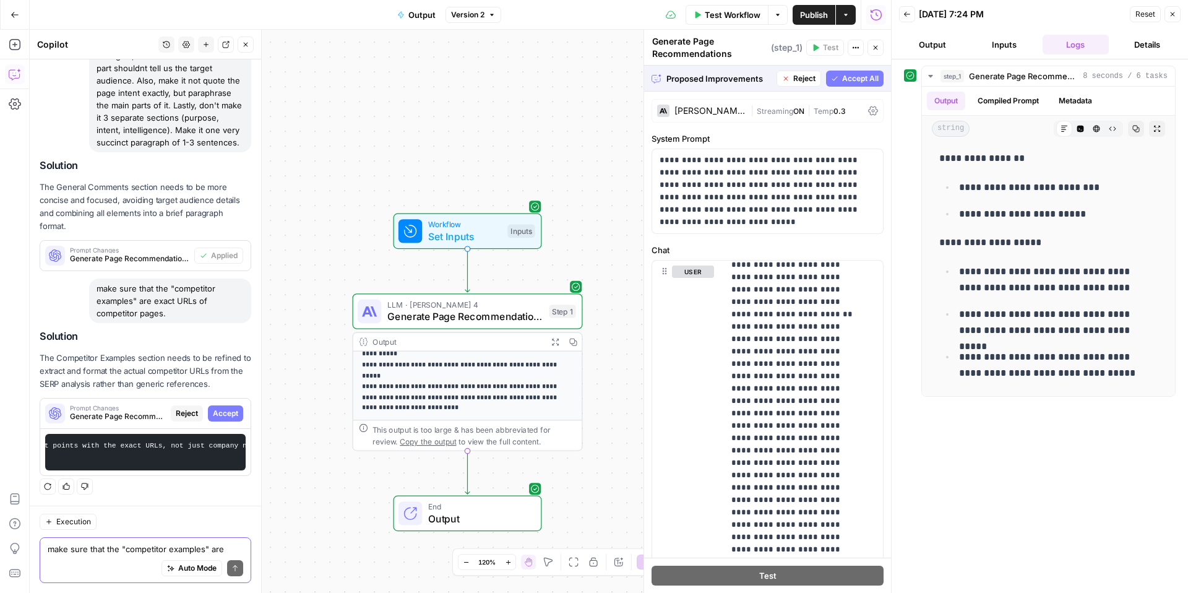
click at [861, 79] on span "Accept All" at bounding box center [860, 78] width 37 height 11
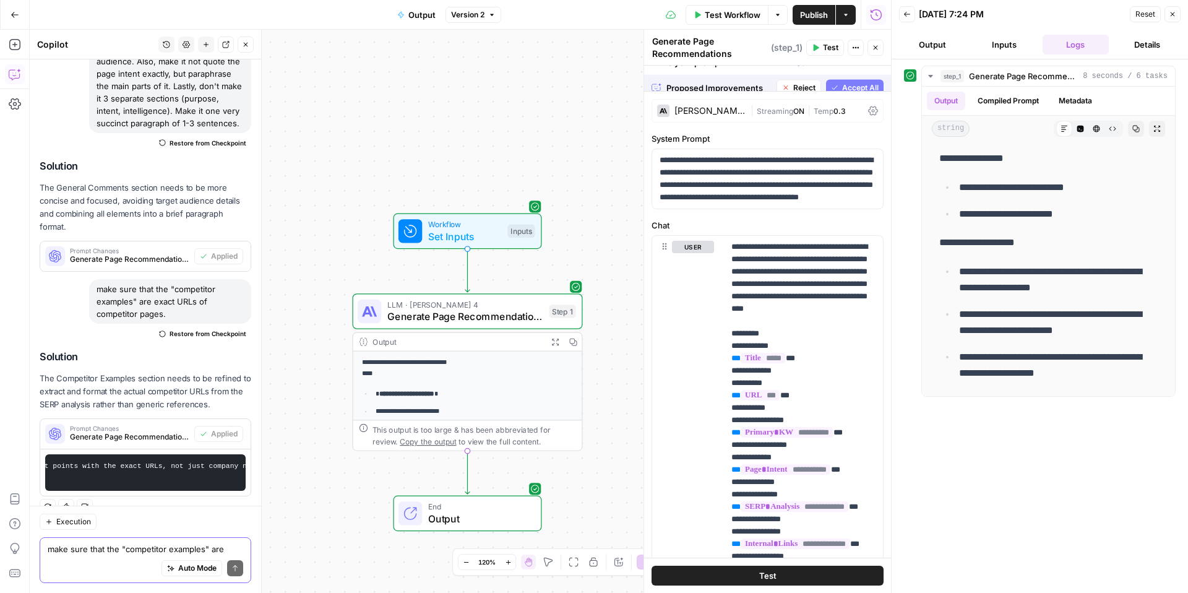
scroll to position [0, 0]
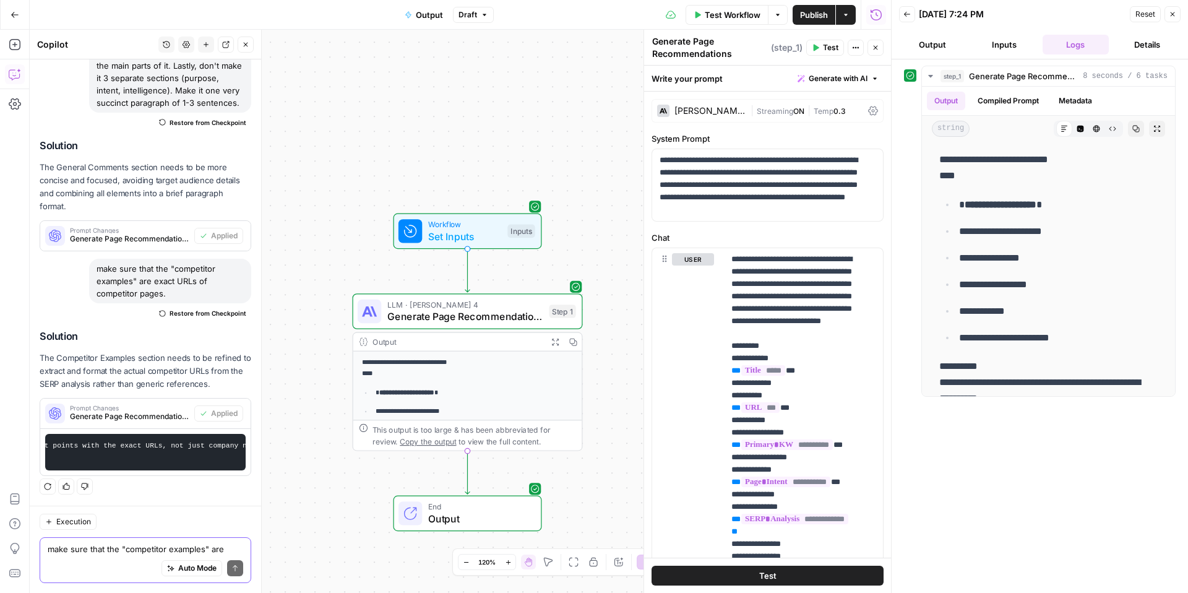
click at [776, 577] on button "Test" at bounding box center [768, 576] width 232 height 20
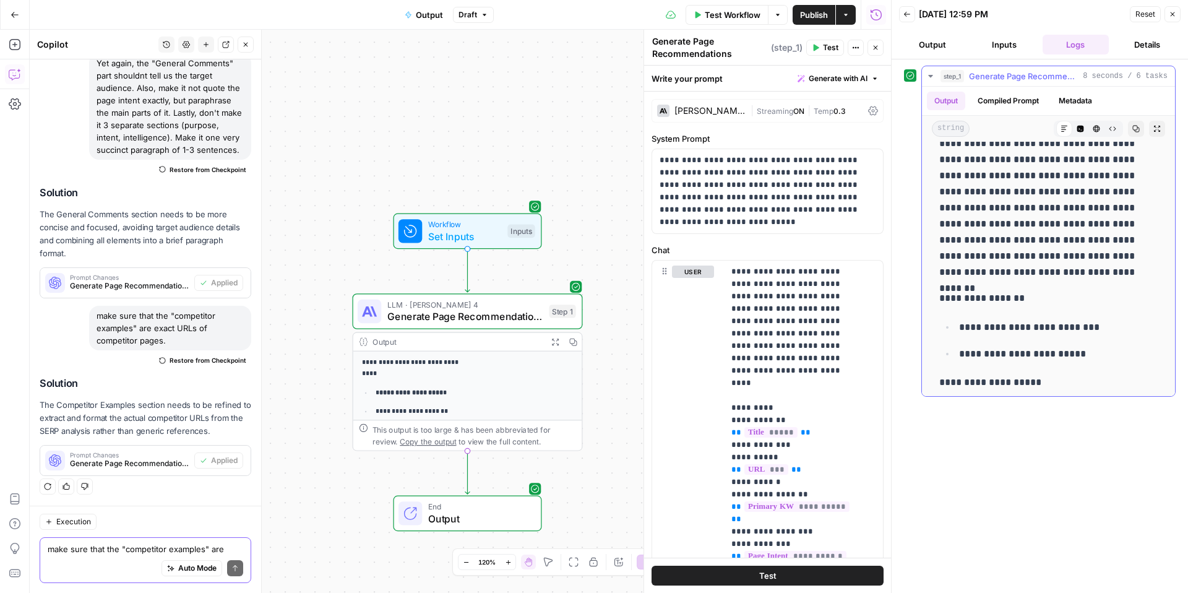
scroll to position [1169, 0]
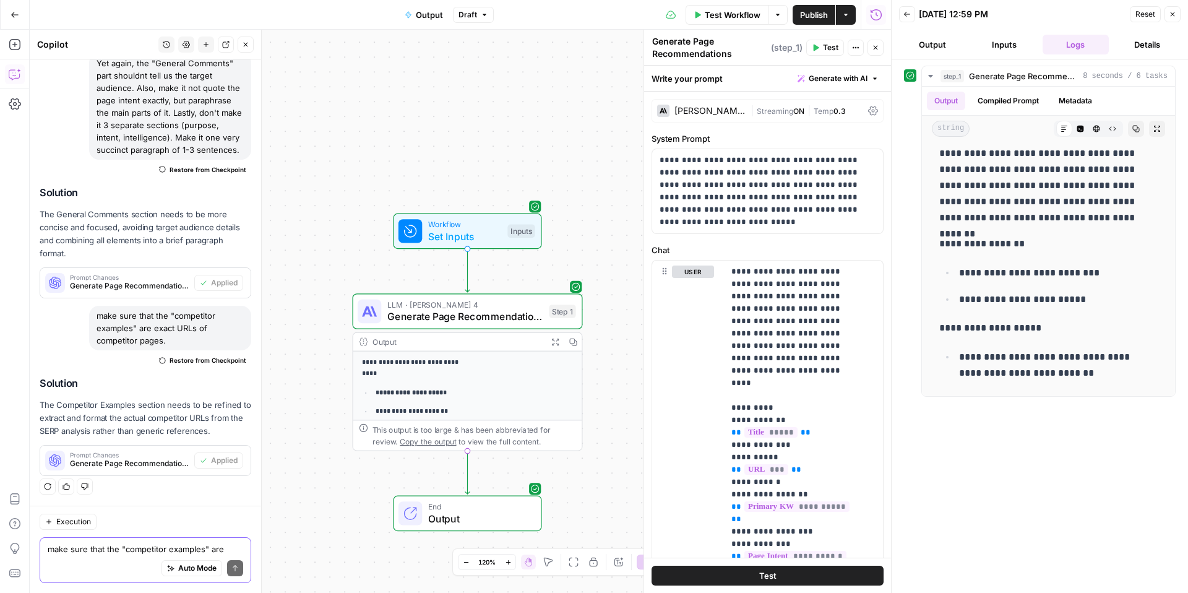
click at [817, 19] on span "Publish" at bounding box center [814, 15] width 28 height 12
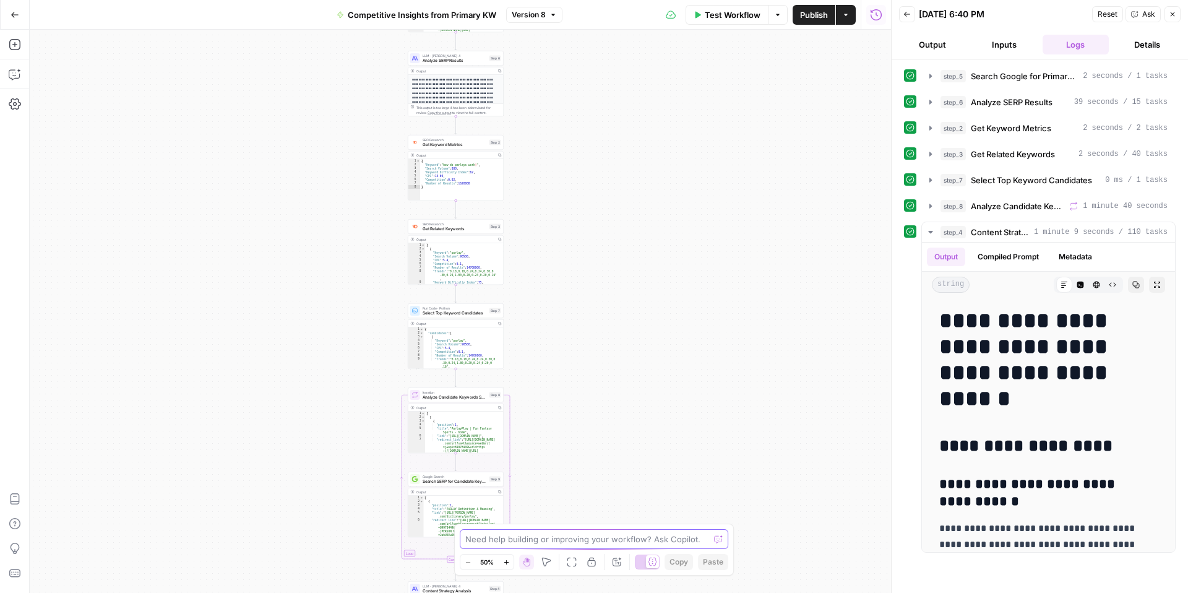
click at [529, 538] on textarea at bounding box center [587, 539] width 244 height 12
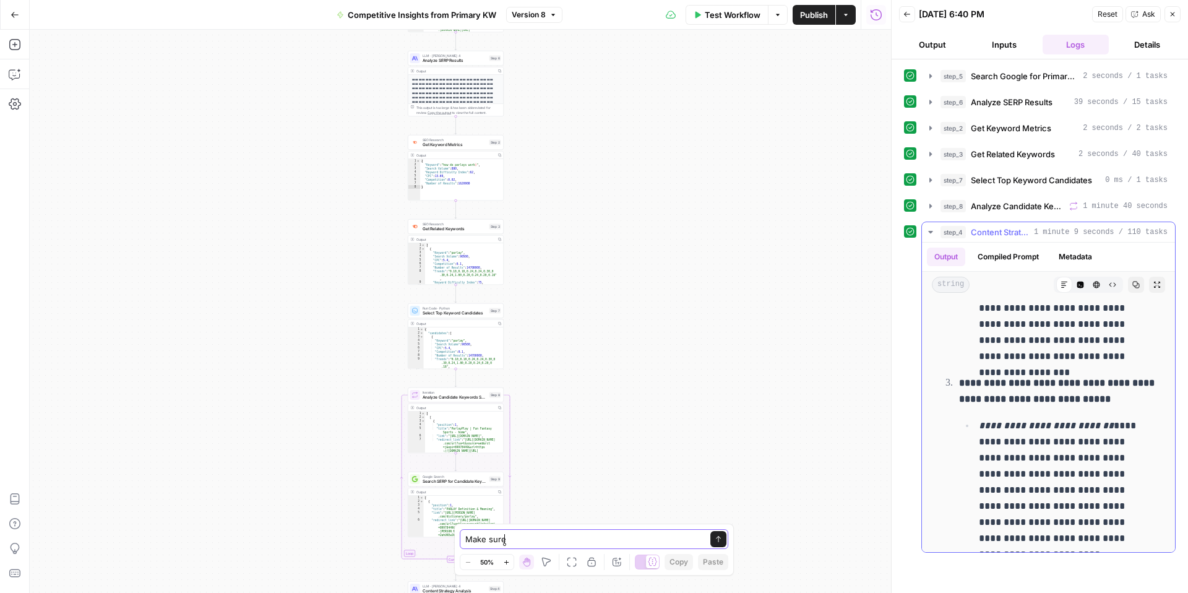
scroll to position [4917, 0]
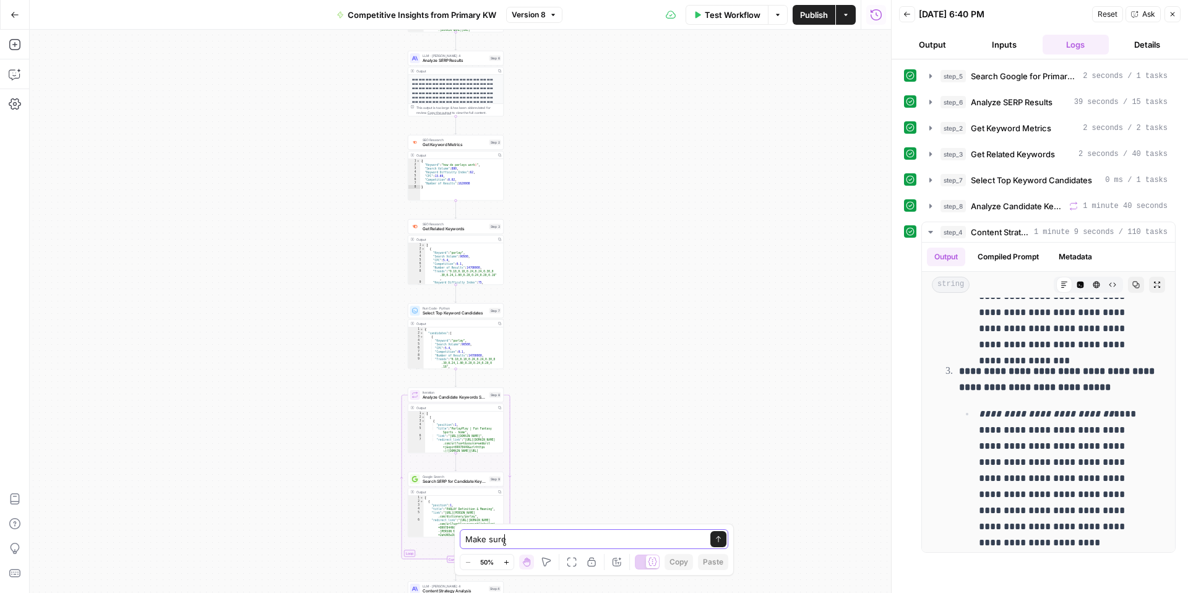
click at [536, 543] on textarea "Make sure" at bounding box center [581, 539] width 233 height 12
click at [668, 525] on textarea "Make sure that the "competitor examples" section lists entire full URL of the e…" at bounding box center [582, 532] width 238 height 25
type textarea "Make sure that the "competitor examples" section lists the entire full URL of t…"
click at [726, 525] on button "Send" at bounding box center [721, 527] width 16 height 16
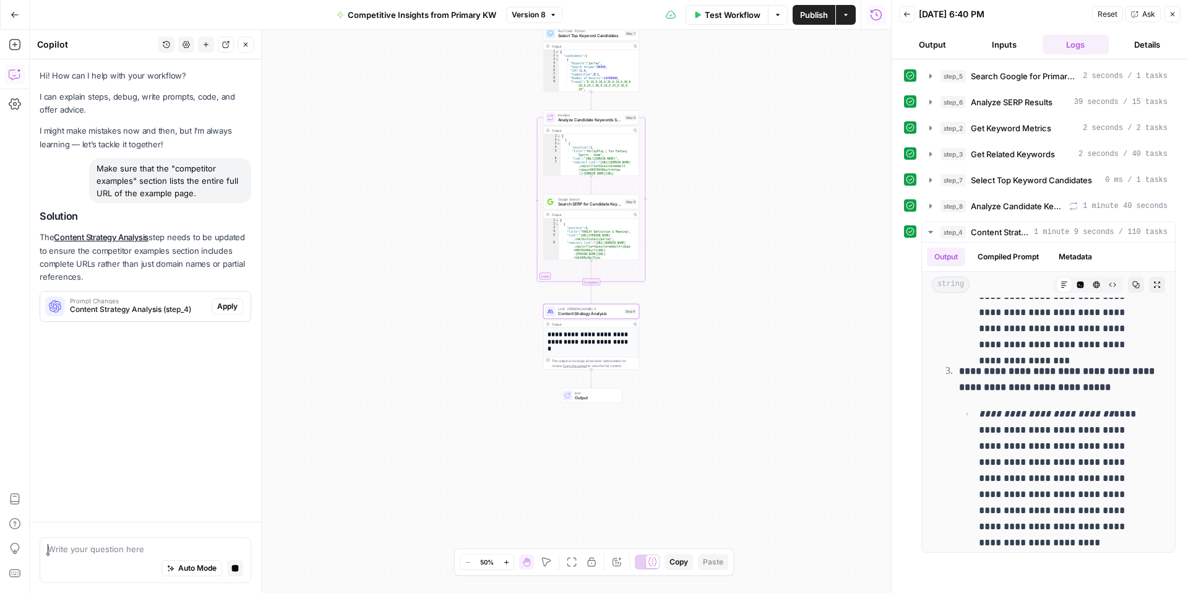
click at [160, 306] on span "Content Strategy Analysis (step_4)" at bounding box center [138, 309] width 137 height 11
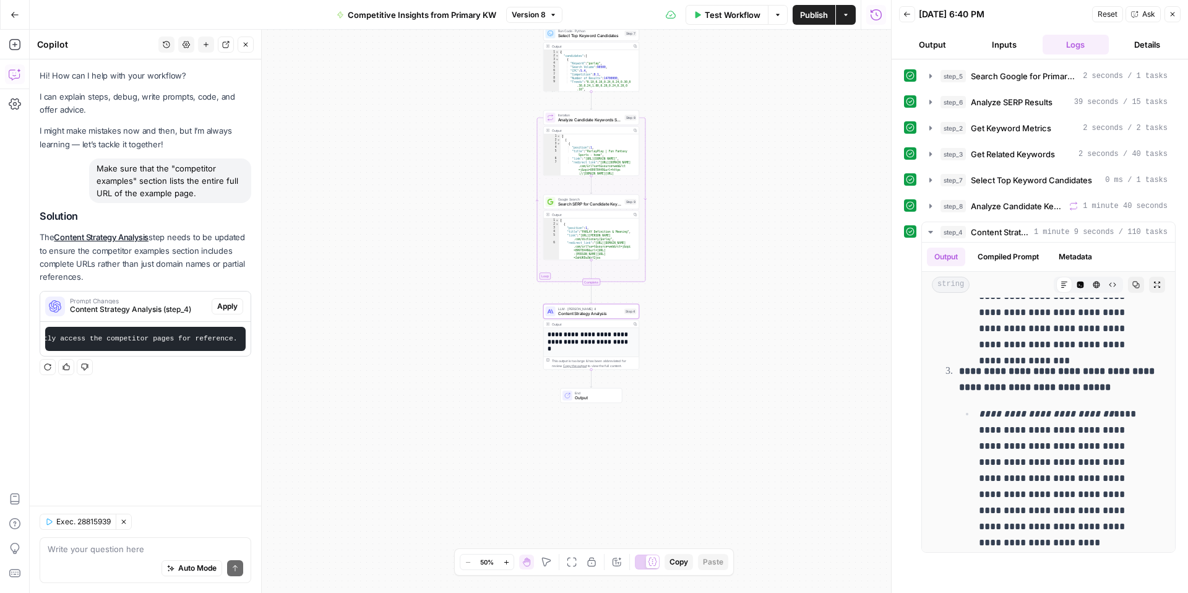
scroll to position [0, 2230]
click at [230, 309] on span "Apply" at bounding box center [227, 306] width 20 height 11
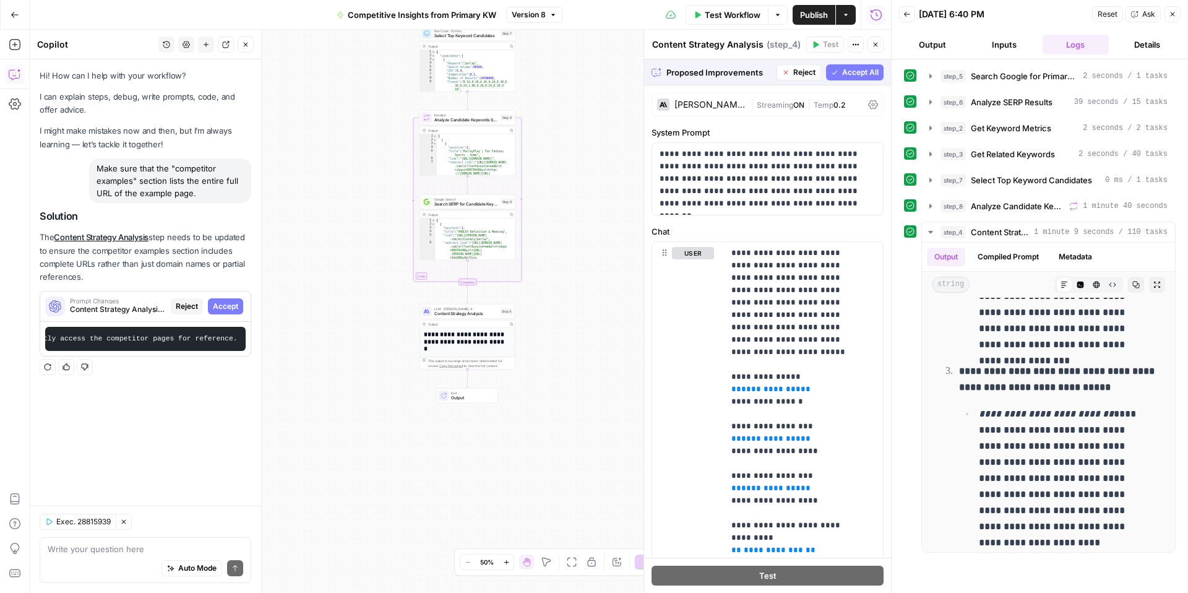
click at [846, 74] on span "Accept All" at bounding box center [860, 72] width 37 height 11
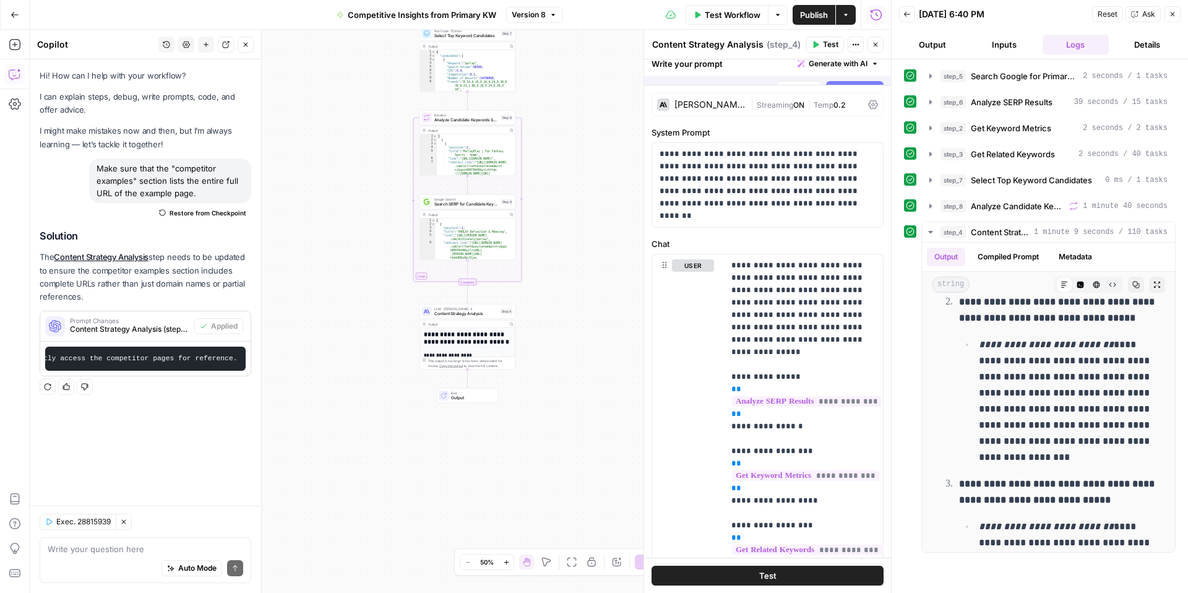
scroll to position [0, 0]
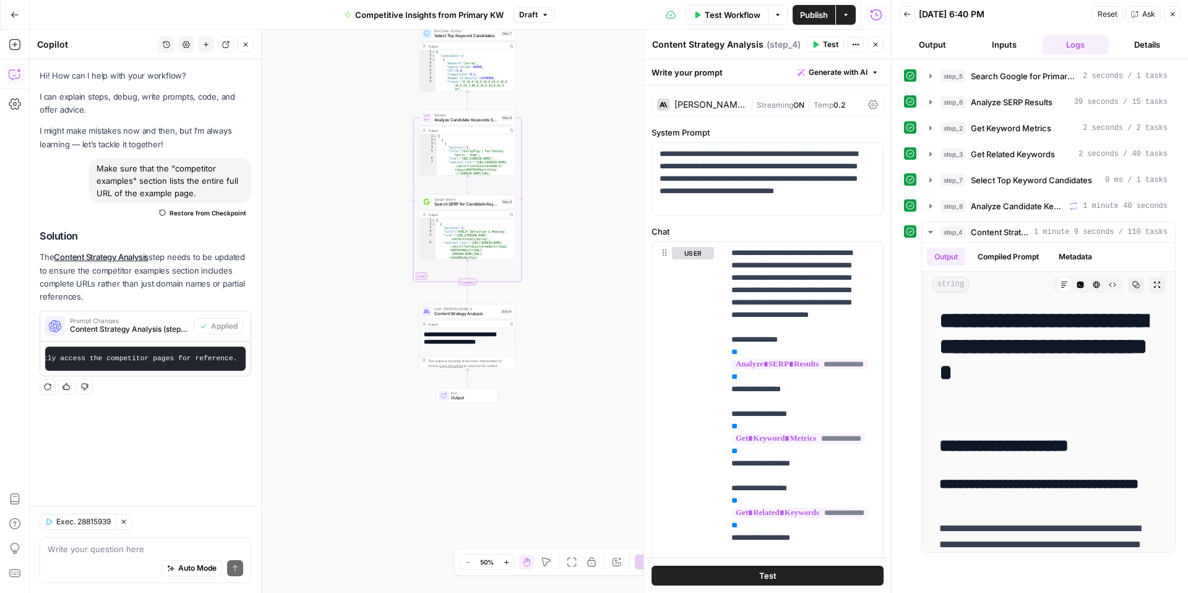
click at [743, 575] on button "Test" at bounding box center [768, 576] width 232 height 20
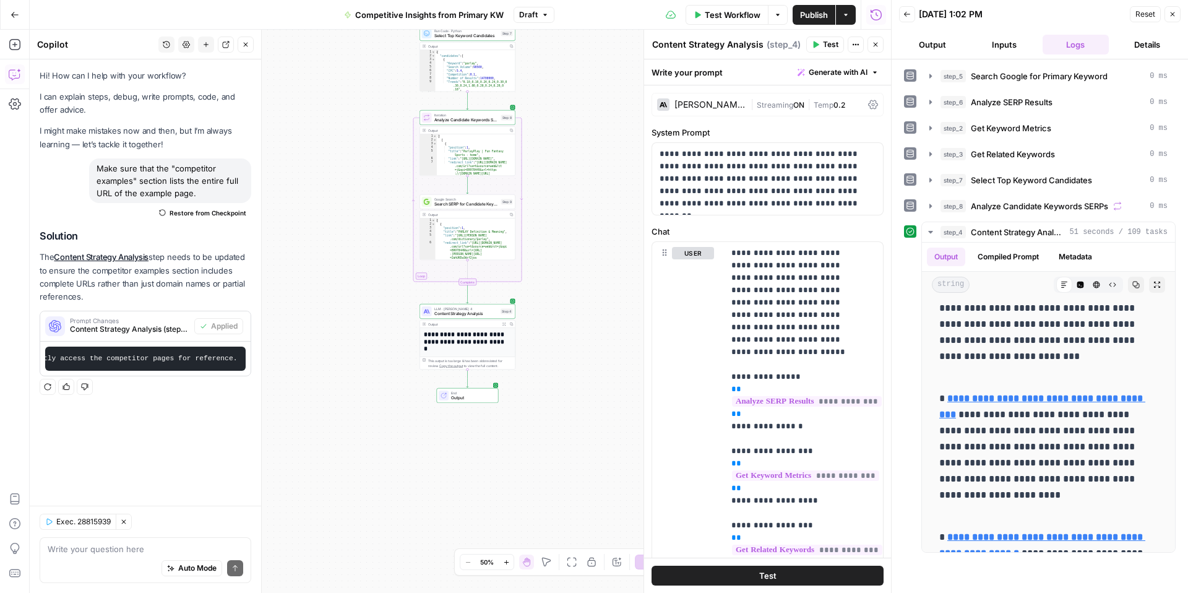
scroll to position [4636, 0]
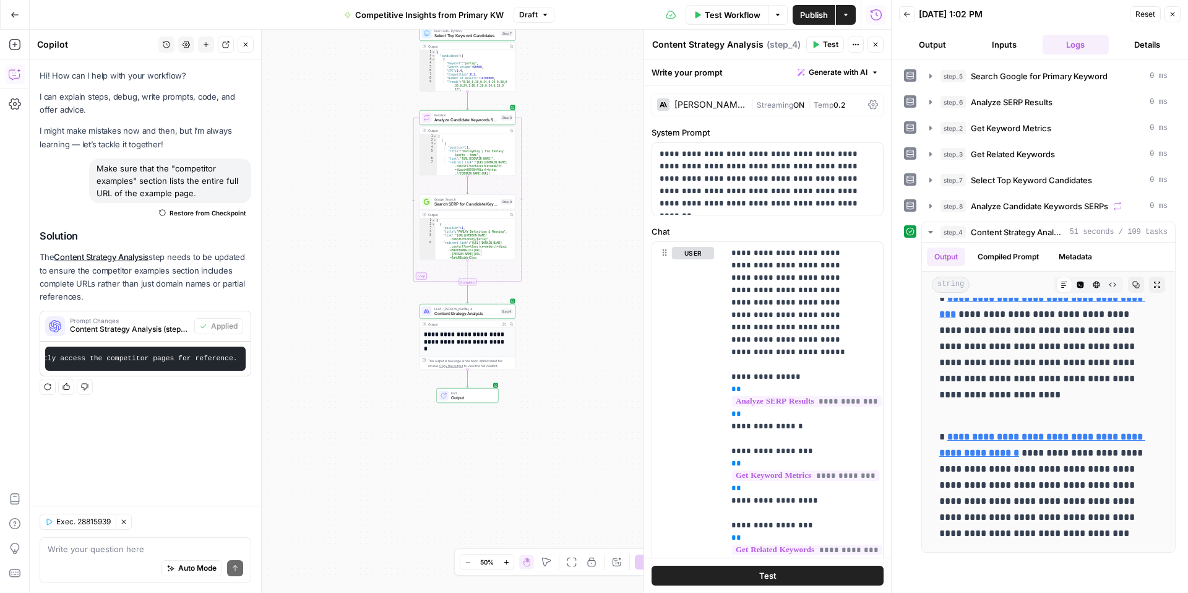
click at [821, 17] on span "Publish" at bounding box center [814, 15] width 28 height 12
click at [822, 13] on span "Publish" at bounding box center [814, 15] width 28 height 12
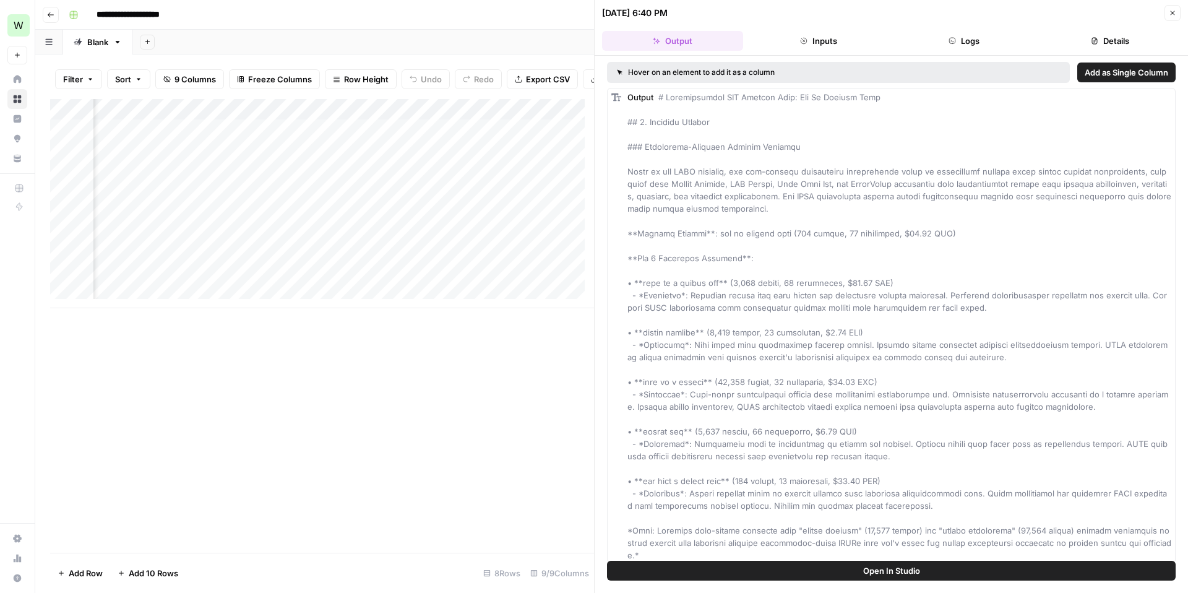
click at [1171, 12] on icon "button" at bounding box center [1173, 13] width 4 height 4
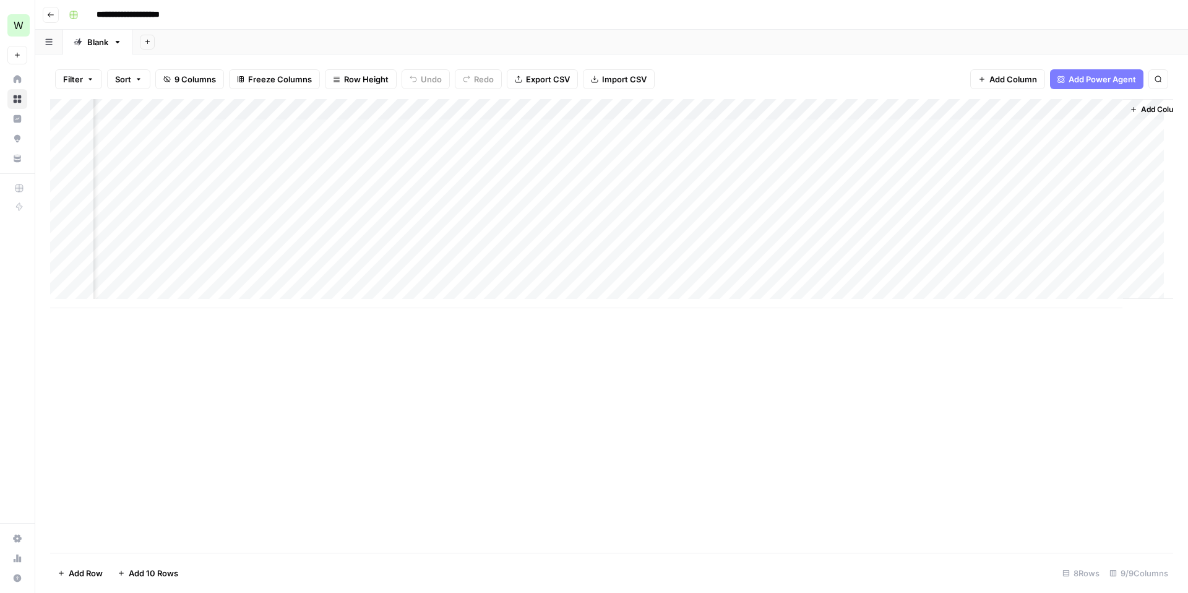
scroll to position [0, 217]
click at [748, 126] on div "Add Column" at bounding box center [611, 203] width 1123 height 209
click at [749, 148] on div "Add Column" at bounding box center [611, 203] width 1123 height 209
click at [749, 170] on div "Add Column" at bounding box center [611, 203] width 1123 height 209
click at [749, 192] on div "Add Column" at bounding box center [611, 203] width 1123 height 209
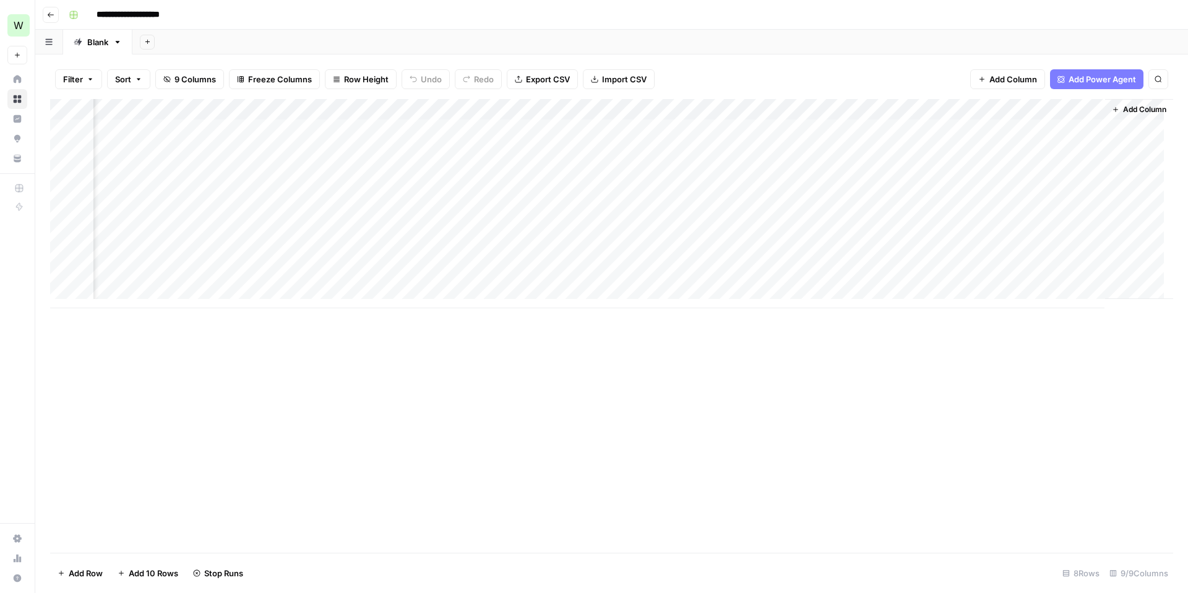
click at [749, 211] on div "Add Column" at bounding box center [611, 203] width 1123 height 209
click at [749, 230] on div "Add Column" at bounding box center [611, 203] width 1123 height 209
click at [749, 254] on div "Add Column" at bounding box center [611, 203] width 1123 height 209
click at [749, 130] on div "Add Column" at bounding box center [611, 203] width 1123 height 209
click at [957, 150] on div "Add Column" at bounding box center [611, 203] width 1123 height 209
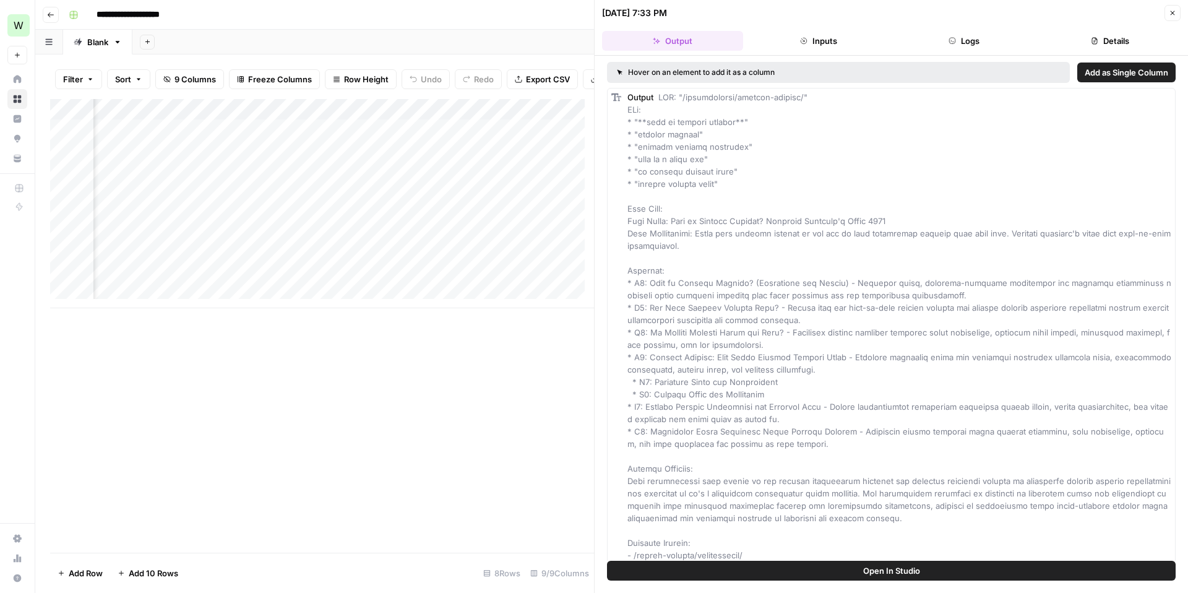
click at [1170, 14] on icon "button" at bounding box center [1172, 12] width 7 height 7
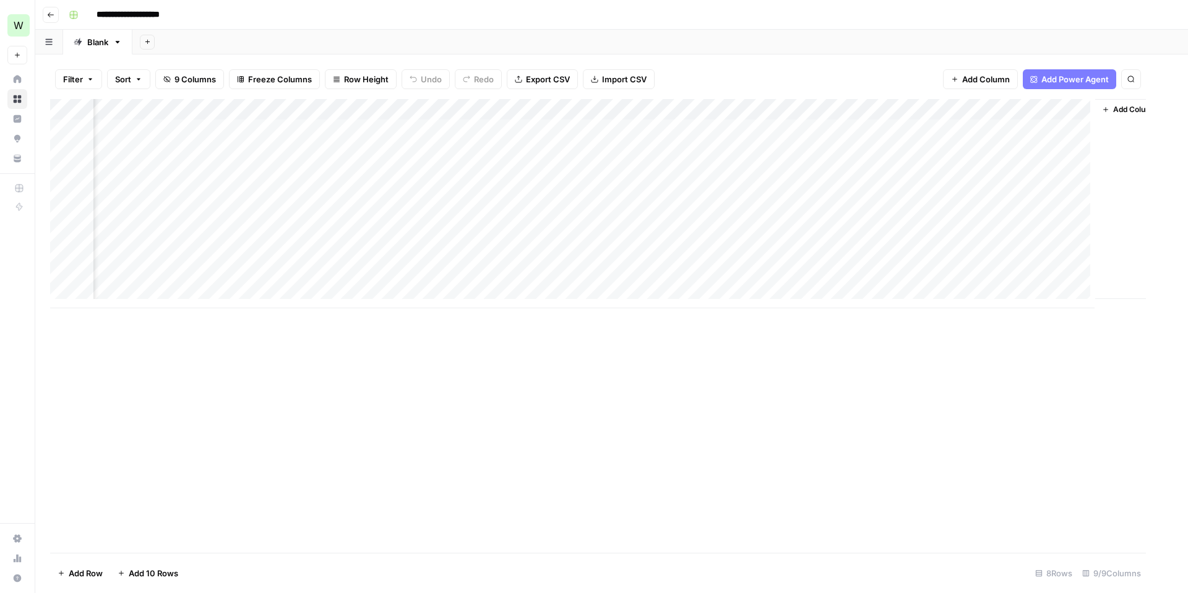
scroll to position [0, 202]
click at [984, 152] on div "Add Column" at bounding box center [611, 203] width 1123 height 209
click at [988, 169] on div "Add Column" at bounding box center [611, 203] width 1123 height 209
click at [988, 192] on div "Add Column" at bounding box center [611, 203] width 1123 height 209
click at [989, 213] on div "Add Column" at bounding box center [611, 203] width 1123 height 209
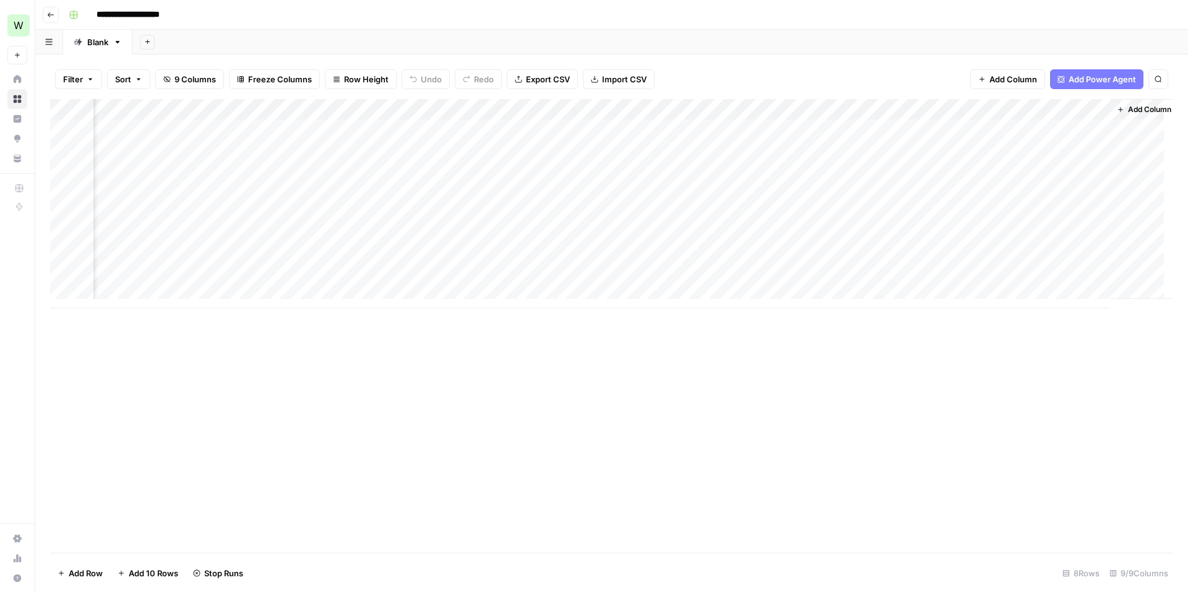
click at [986, 233] on div "Add Column" at bounding box center [611, 203] width 1123 height 209
click at [986, 256] on div "Add Column" at bounding box center [611, 203] width 1123 height 209
